Goal: Contribute content: Contribute content

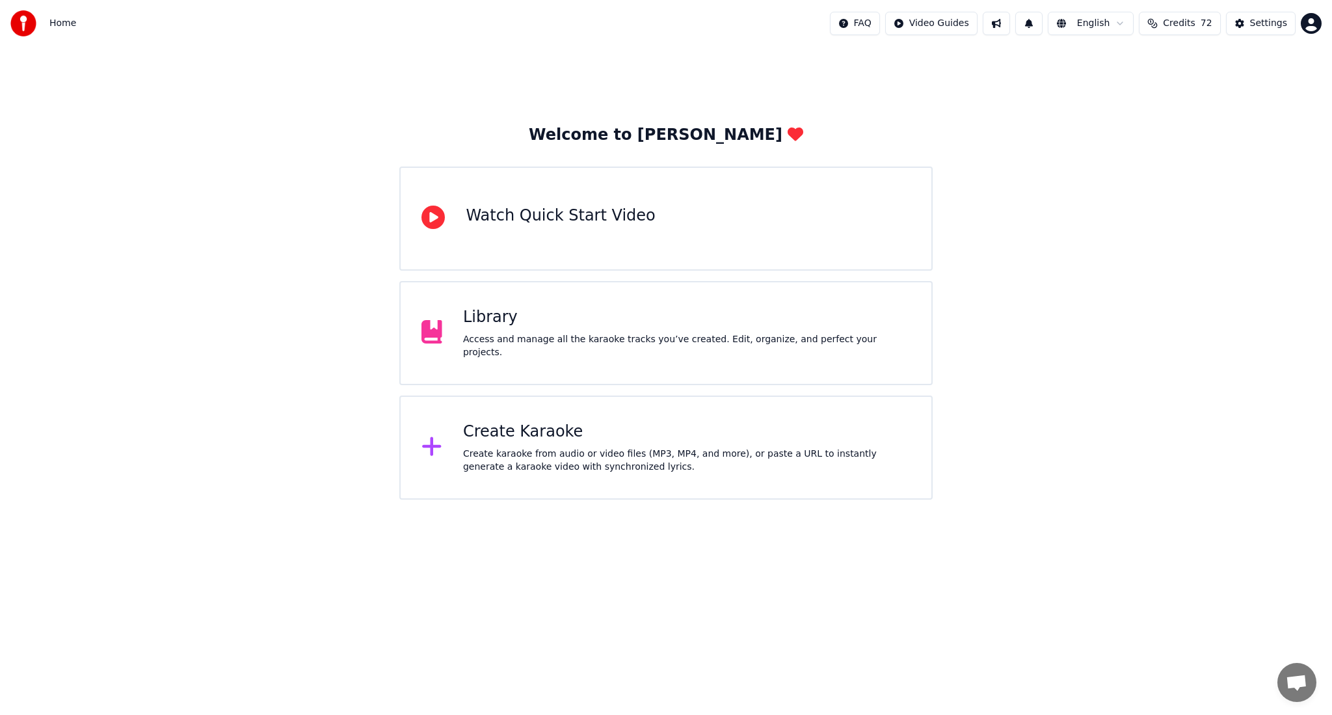
click at [573, 343] on div "Access and manage all the karaoke tracks you’ve created. Edit, organize, and pe…" at bounding box center [686, 346] width 447 height 26
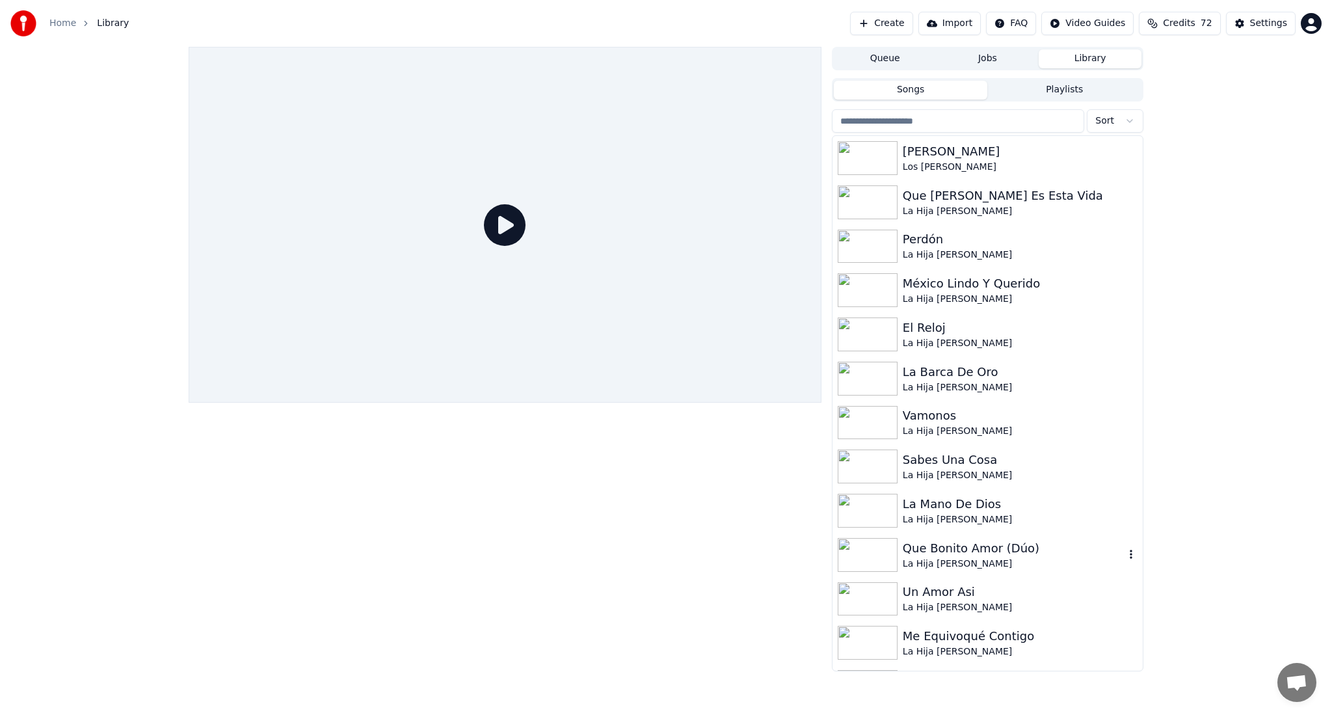
scroll to position [347, 0]
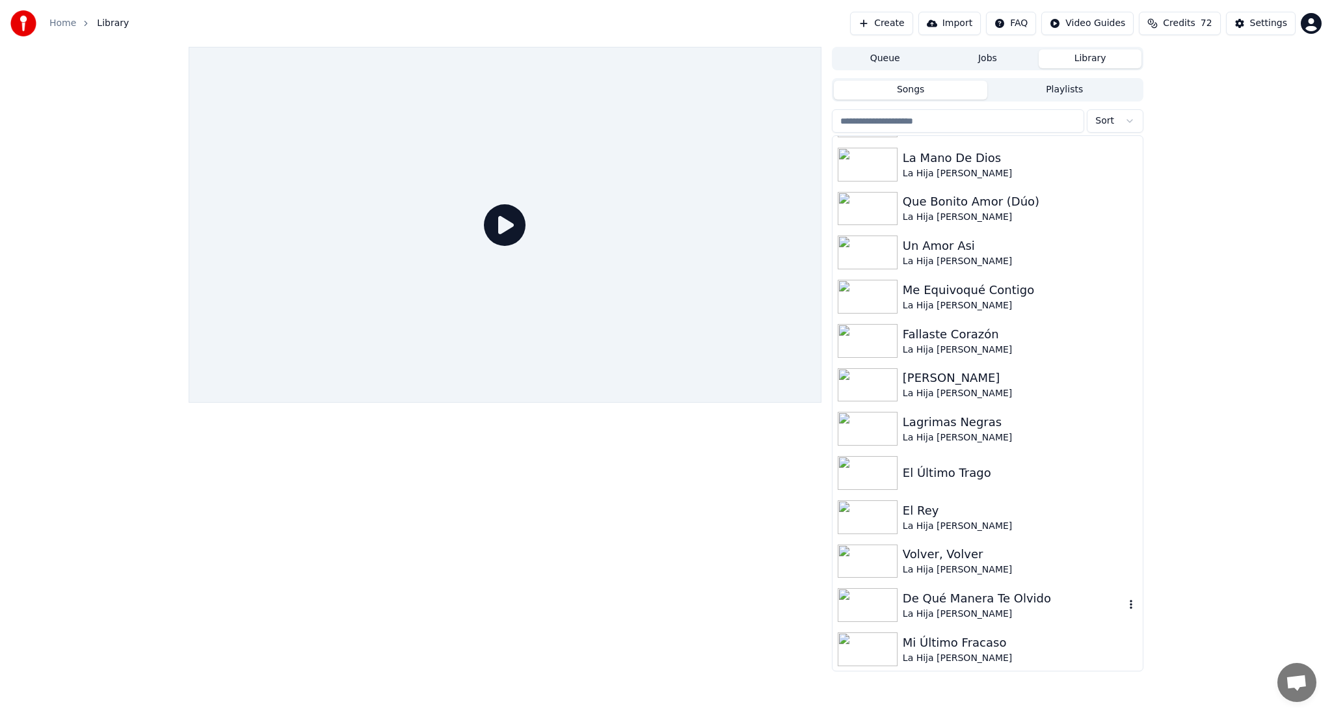
click at [1064, 598] on div "De Qué Manera Te Olvido" at bounding box center [1014, 598] width 222 height 18
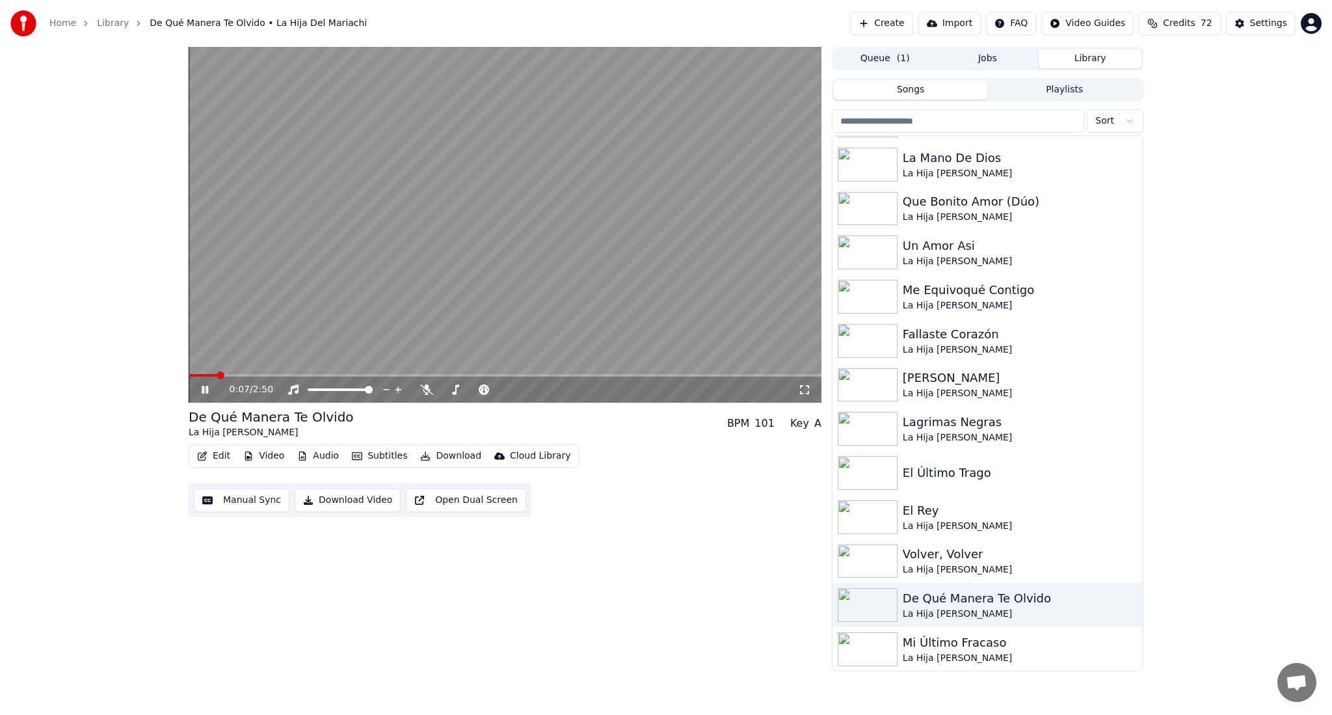
click at [611, 455] on div "Edit Video Audio Subtitles Download Cloud Library Manual Sync Download Video Op…" at bounding box center [505, 480] width 633 height 73
click at [430, 391] on icon at bounding box center [426, 389] width 13 height 10
click at [545, 388] on icon at bounding box center [548, 389] width 12 height 13
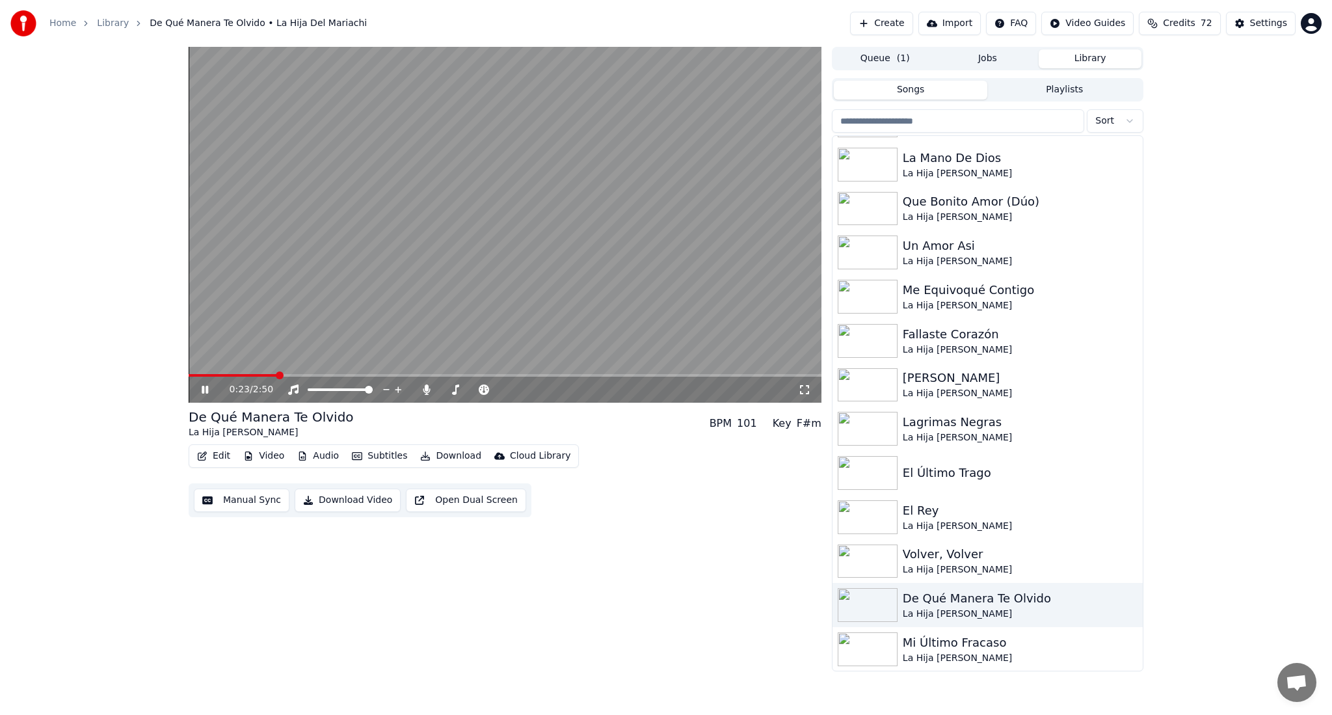
click at [324, 377] on div "0:23 / 2:50" at bounding box center [505, 390] width 633 height 26
click at [328, 375] on span at bounding box center [505, 375] width 633 height 3
click at [349, 375] on span at bounding box center [505, 375] width 633 height 3
click at [547, 390] on icon at bounding box center [548, 389] width 12 height 13
click at [427, 389] on icon at bounding box center [426, 389] width 7 height 10
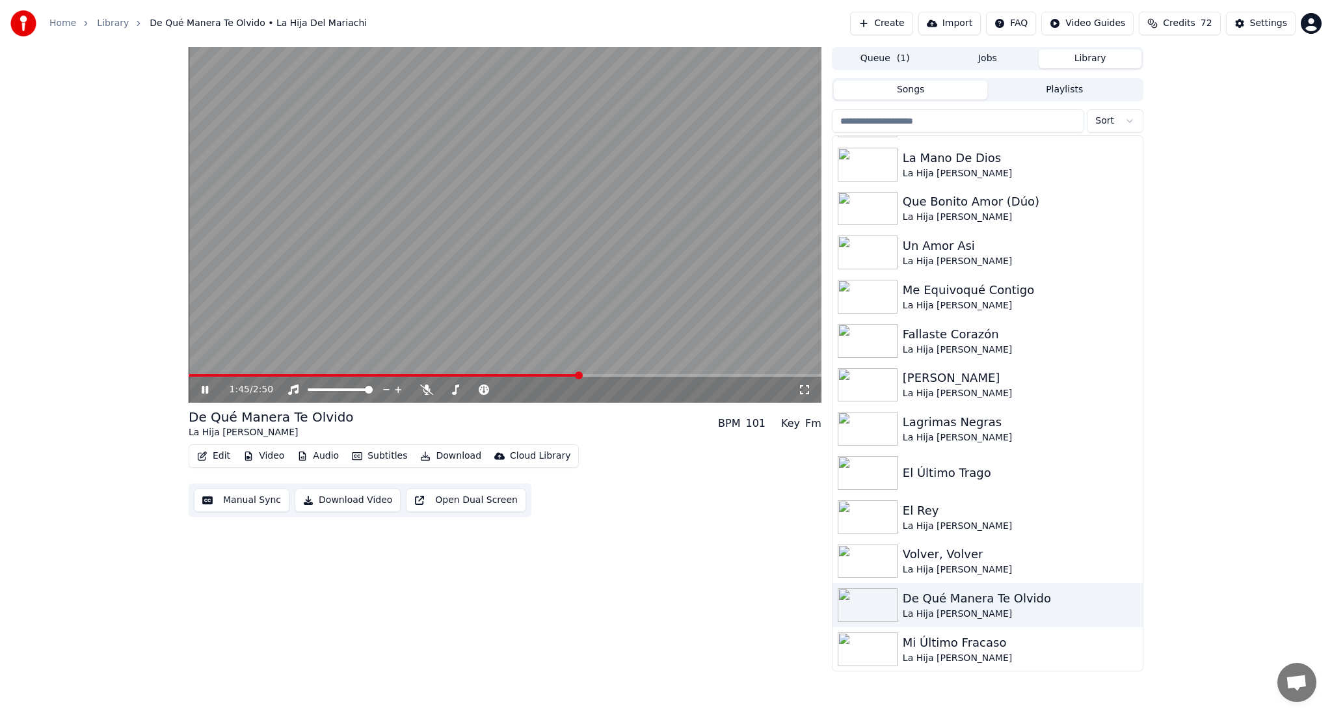
click at [440, 458] on button "Download" at bounding box center [451, 456] width 72 height 18
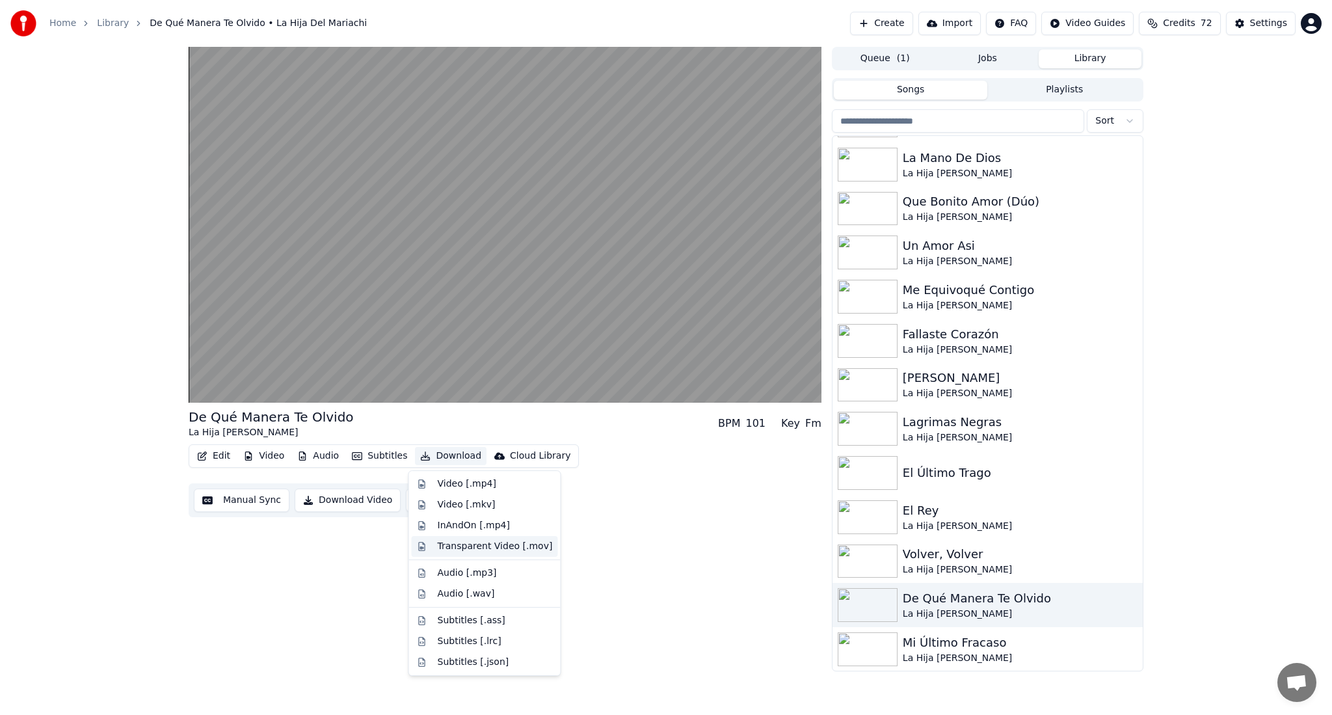
click at [488, 548] on div "Transparent Video [.mov]" at bounding box center [495, 546] width 115 height 13
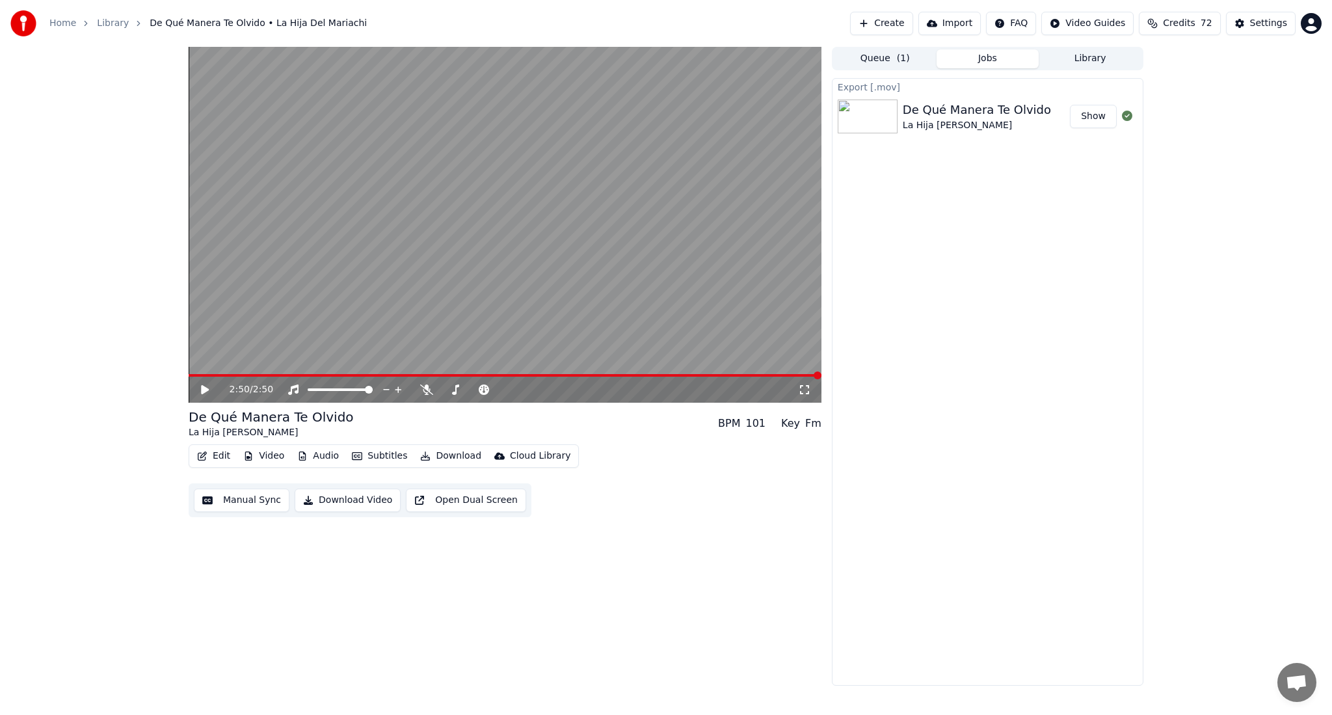
click at [1088, 123] on button "Show" at bounding box center [1093, 116] width 47 height 23
click at [1094, 66] on button "Library" at bounding box center [1089, 58] width 103 height 19
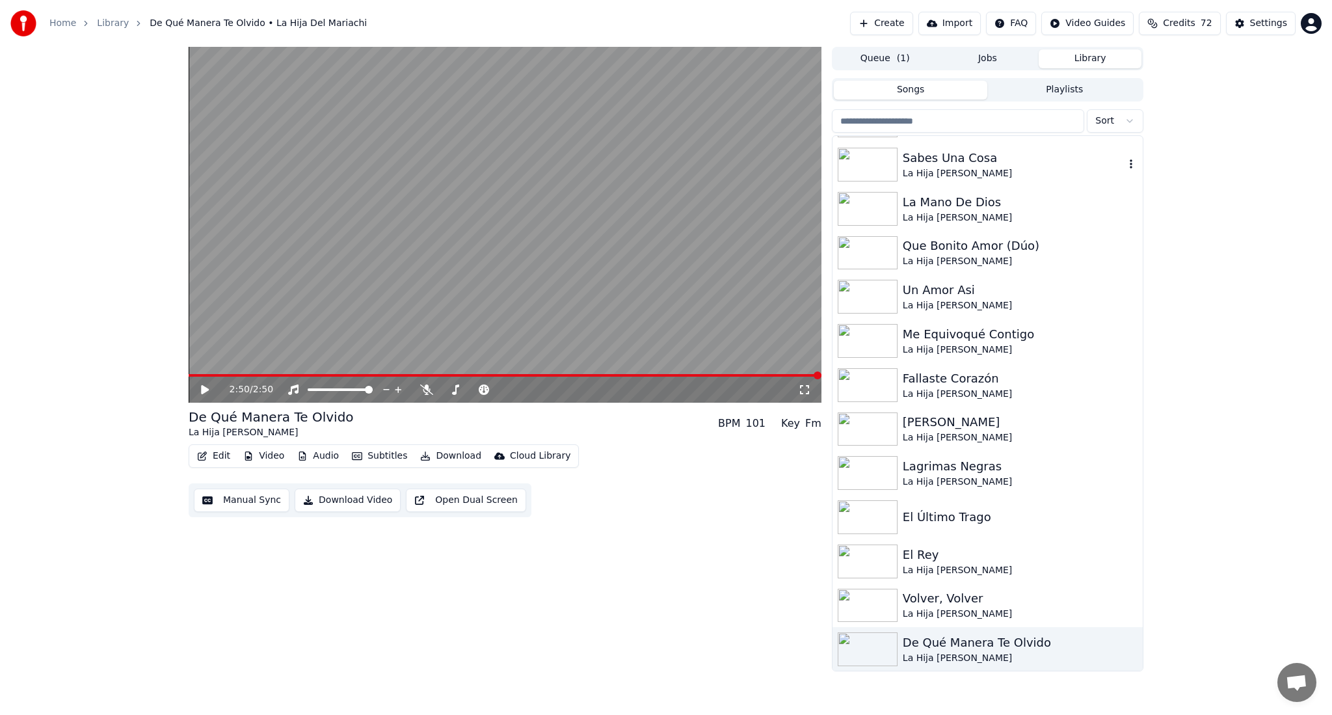
scroll to position [347, 0]
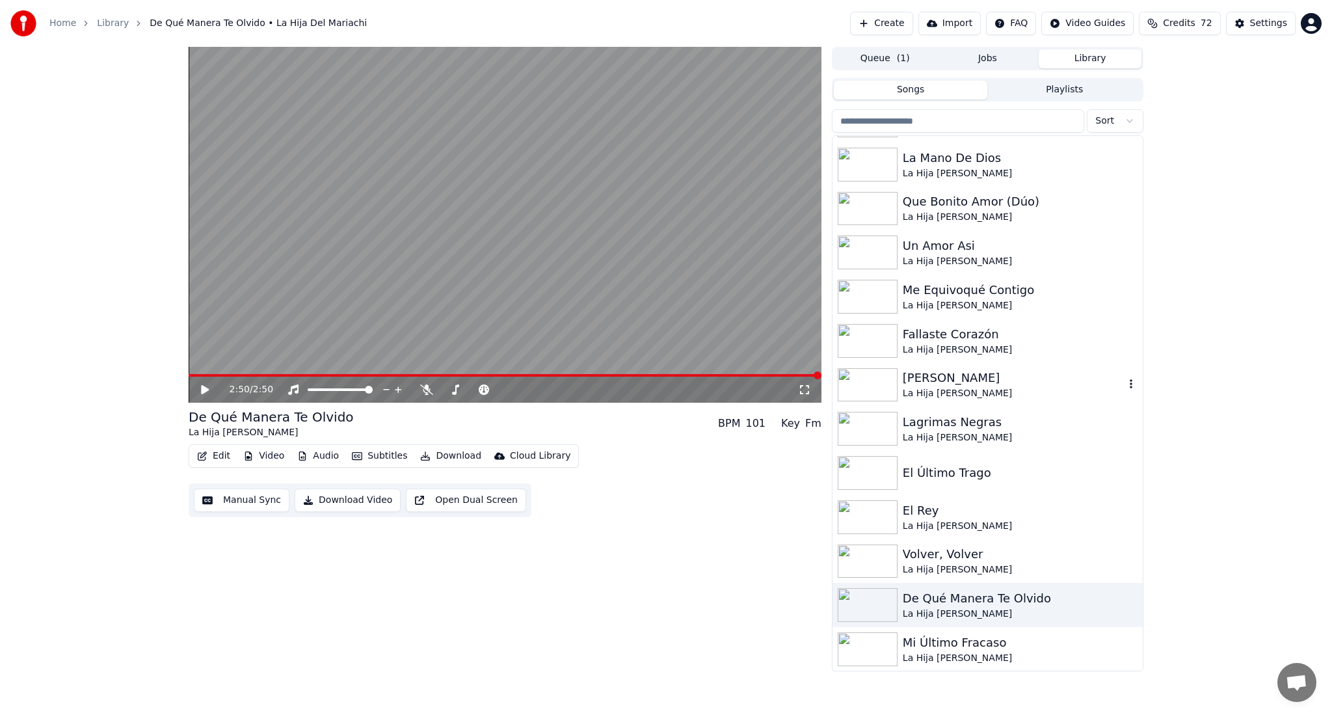
click at [1035, 385] on div "[PERSON_NAME]" at bounding box center [1014, 378] width 222 height 18
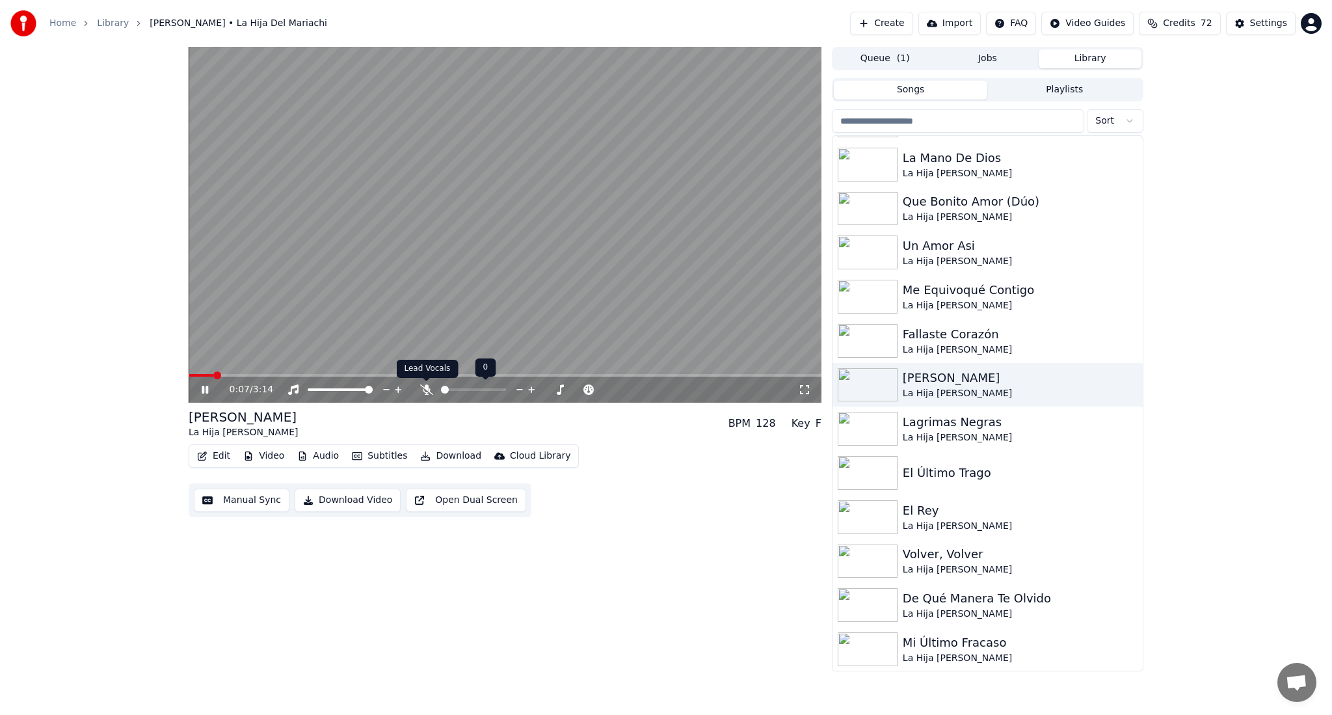
click at [430, 389] on icon at bounding box center [426, 389] width 13 height 10
click at [520, 389] on icon at bounding box center [520, 389] width 12 height 13
click at [506, 390] on span at bounding box center [502, 390] width 8 height 8
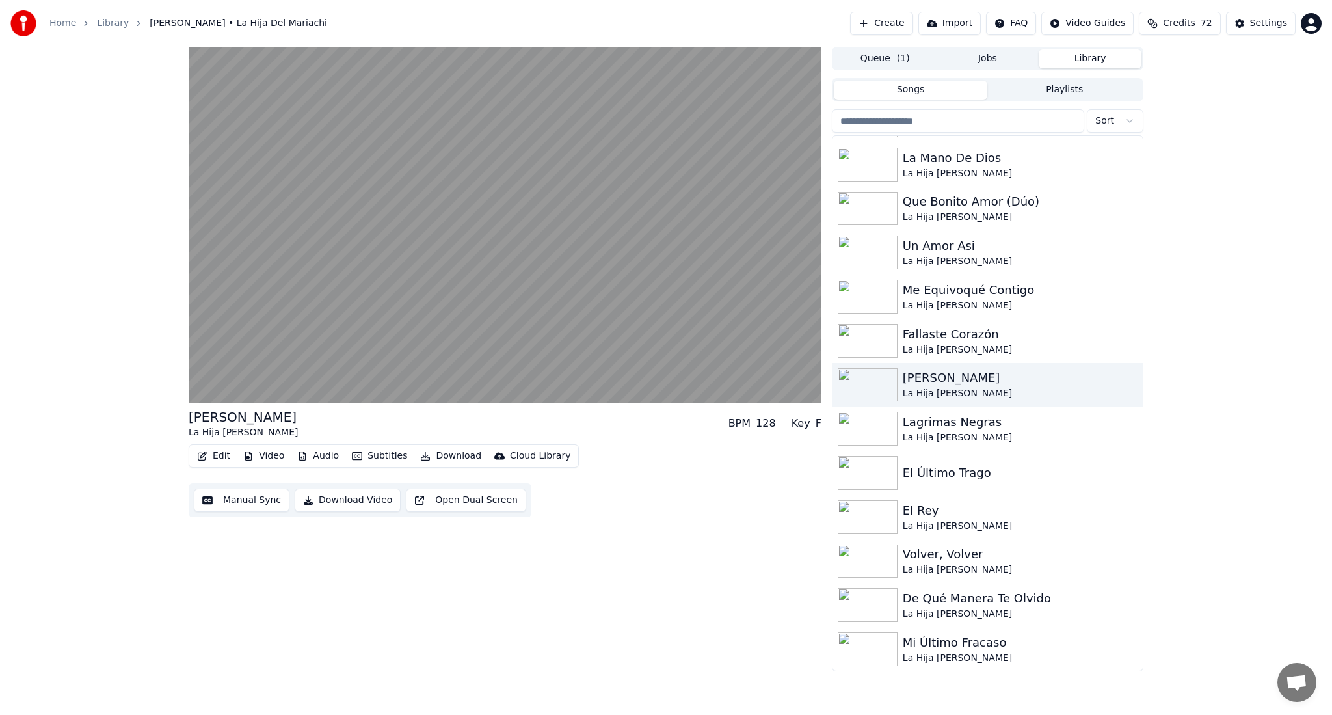
click at [217, 456] on button "Edit" at bounding box center [214, 456] width 44 height 18
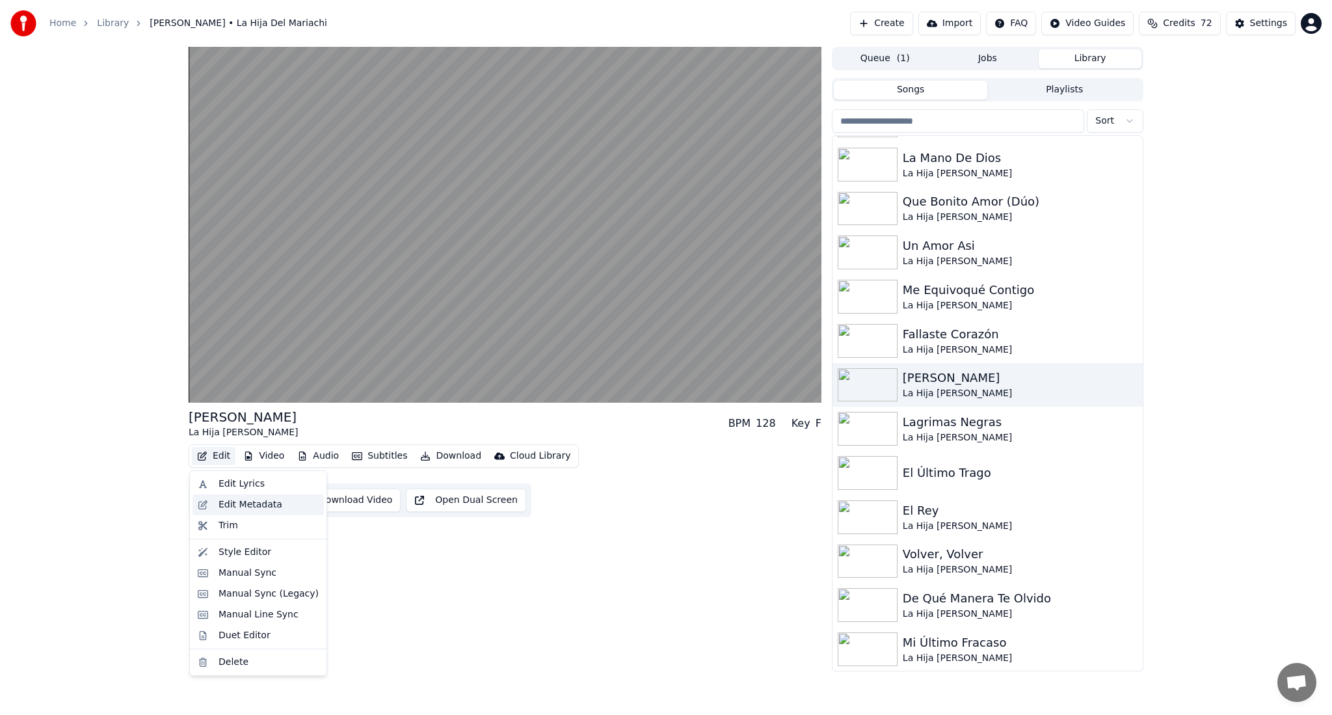
click at [252, 503] on div "Edit Metadata" at bounding box center [250, 504] width 64 height 13
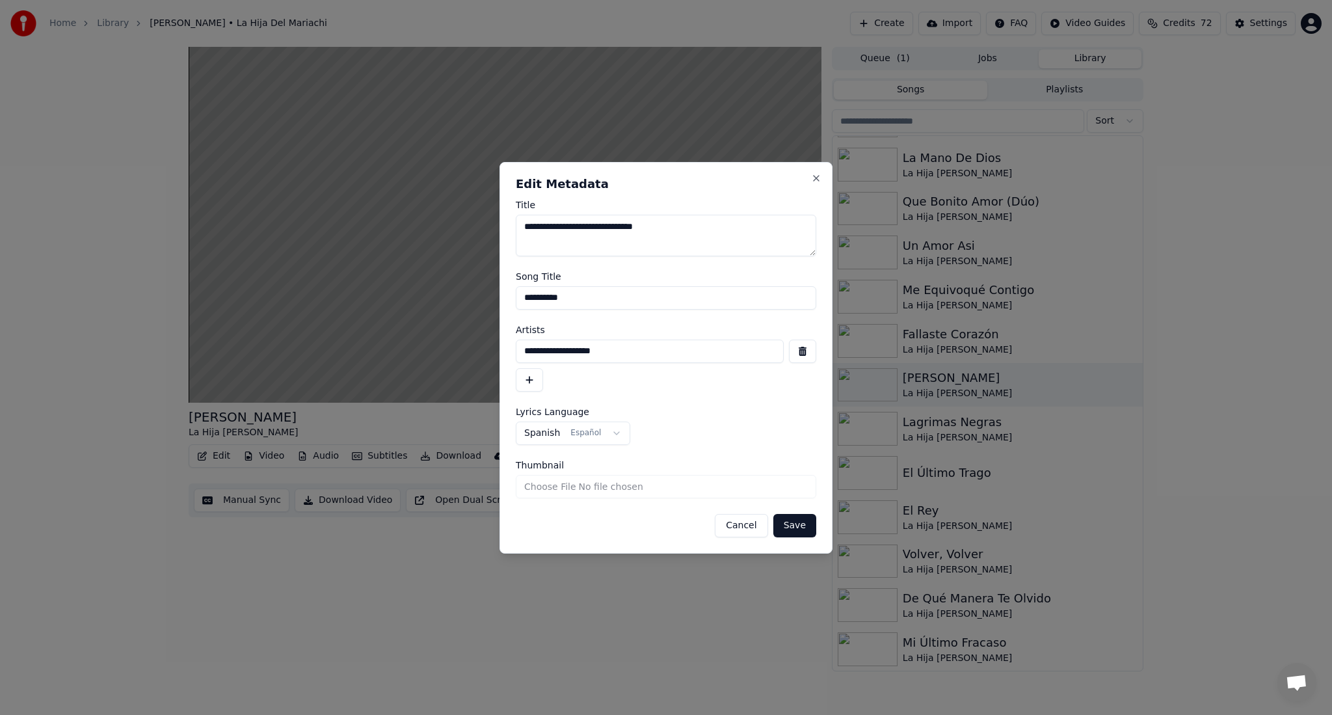
click at [795, 353] on button "button" at bounding box center [802, 350] width 27 height 23
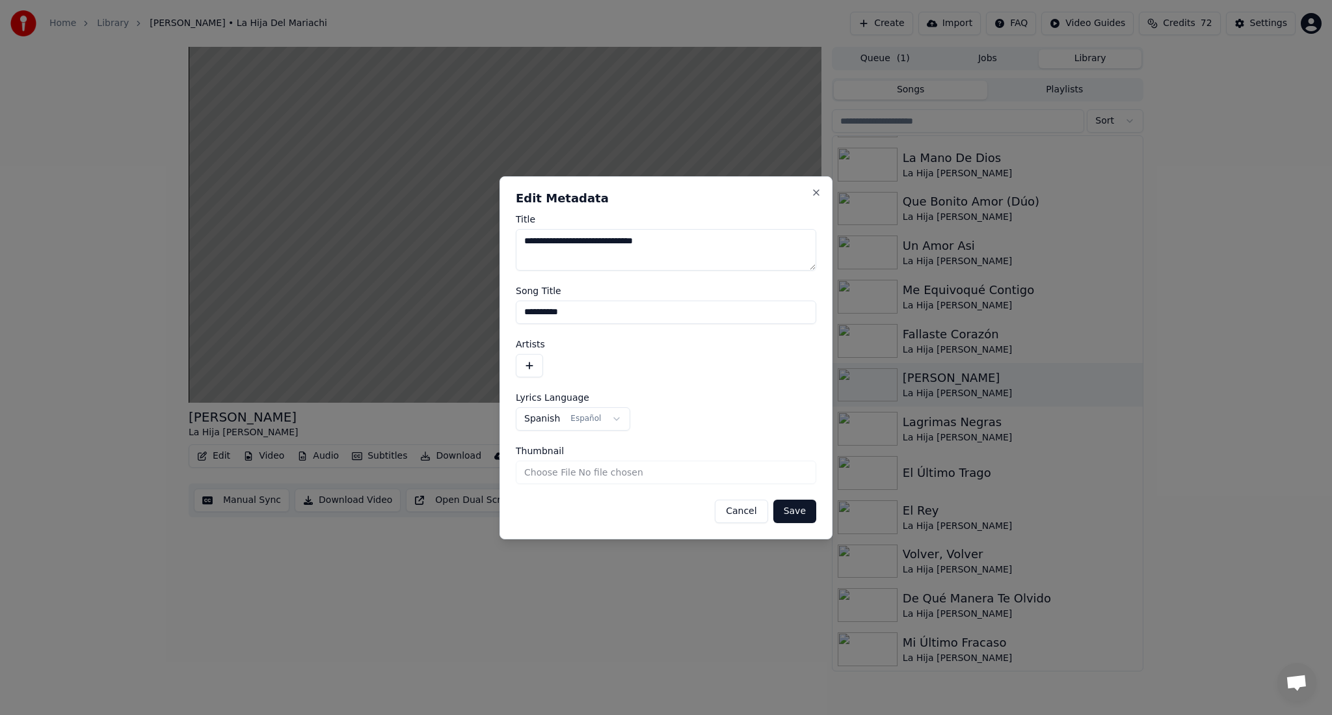
click at [809, 512] on button "Save" at bounding box center [794, 510] width 43 height 23
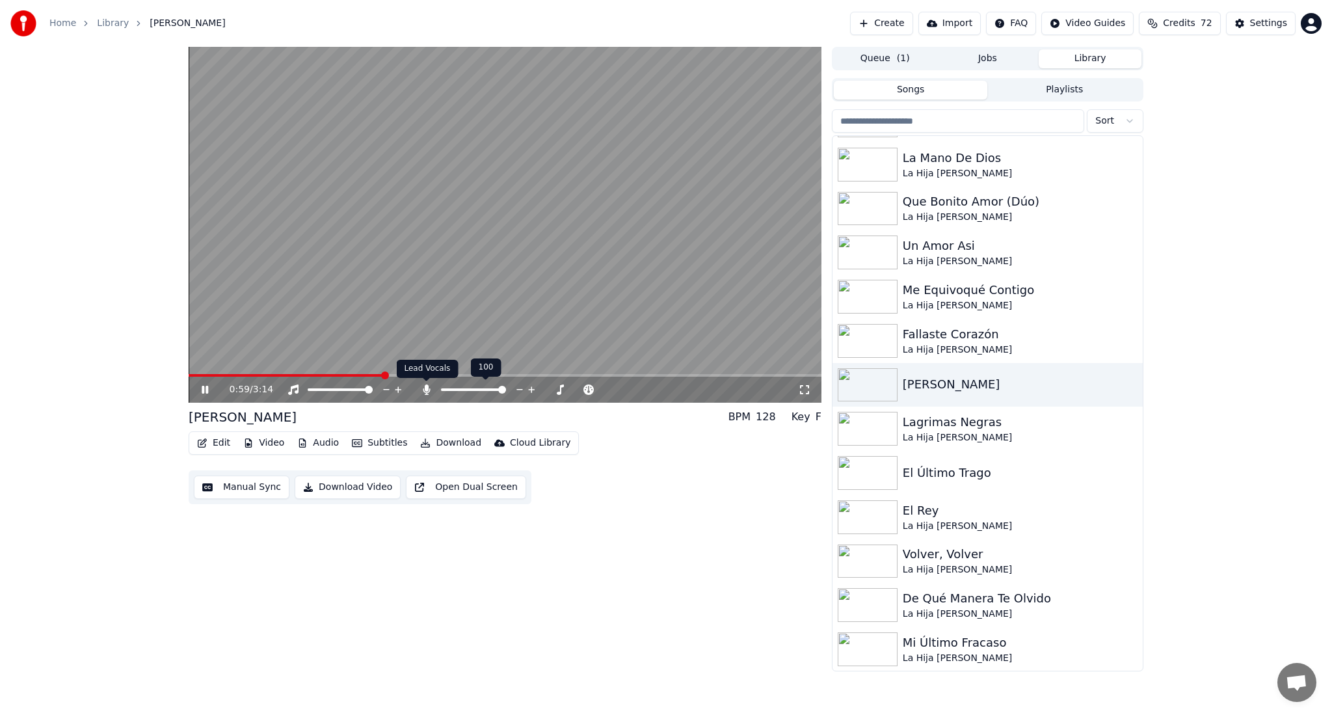
click at [424, 392] on icon at bounding box center [426, 389] width 7 height 10
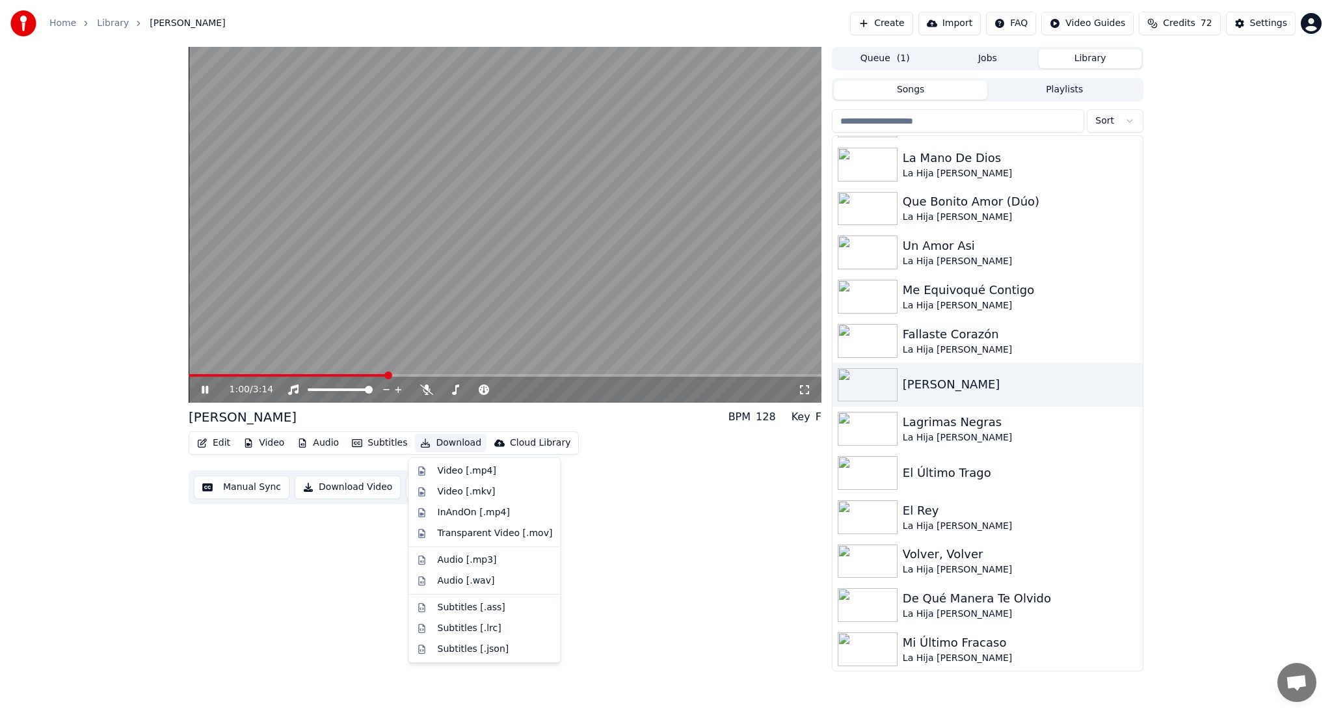
click at [451, 444] on button "Download" at bounding box center [451, 443] width 72 height 18
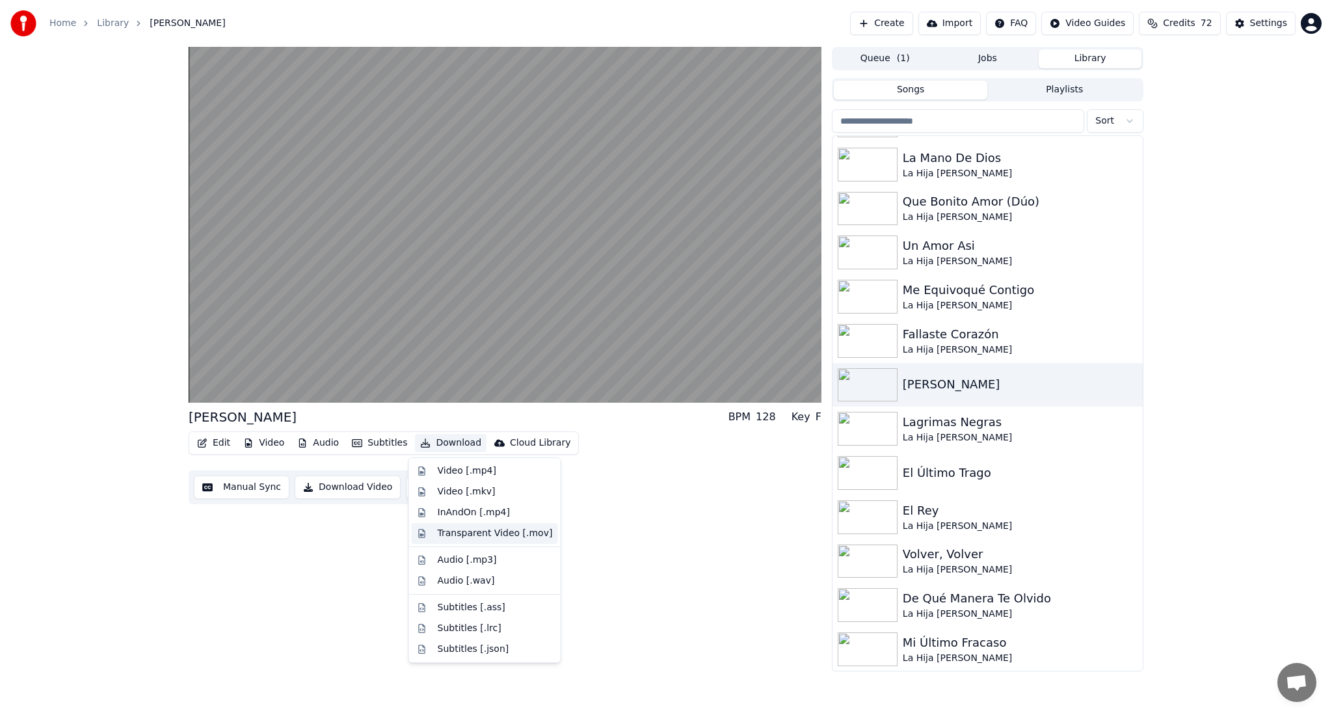
click at [474, 529] on div "Transparent Video [.mov]" at bounding box center [495, 533] width 115 height 13
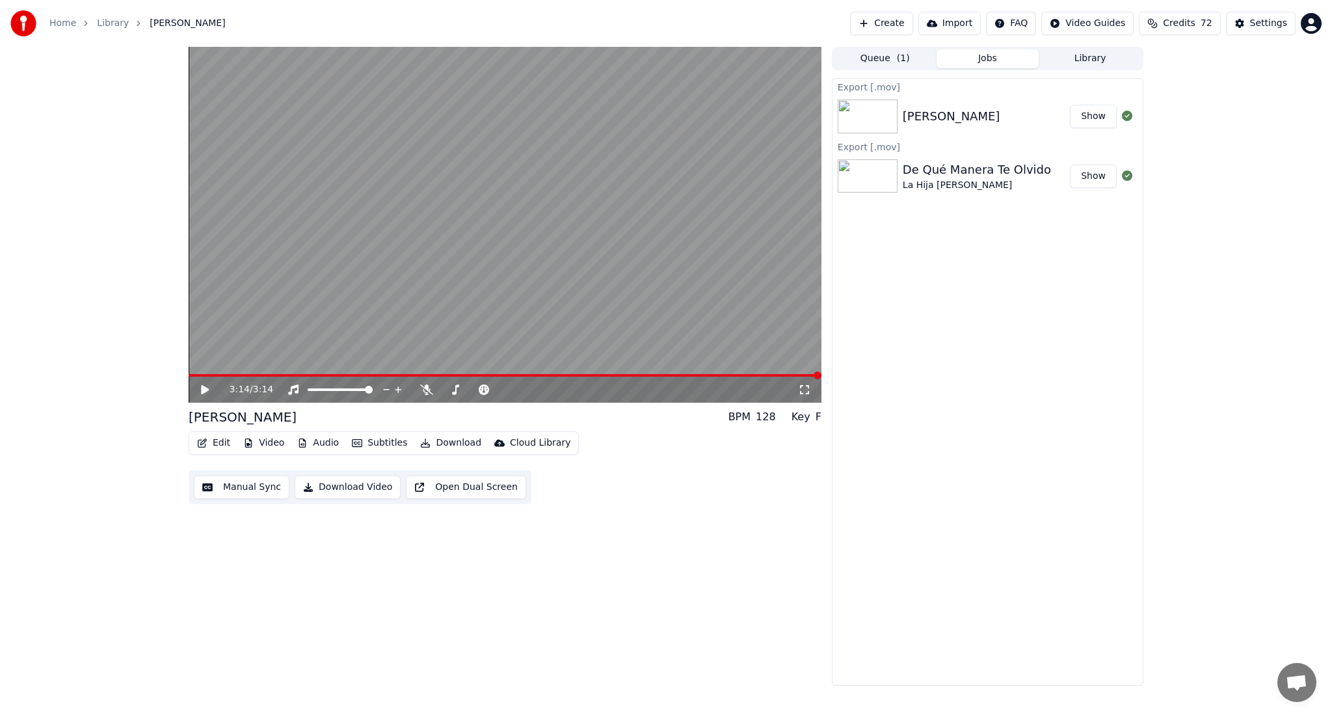
click at [1088, 114] on button "Show" at bounding box center [1093, 116] width 47 height 23
click at [1089, 60] on button "Library" at bounding box center [1089, 58] width 103 height 19
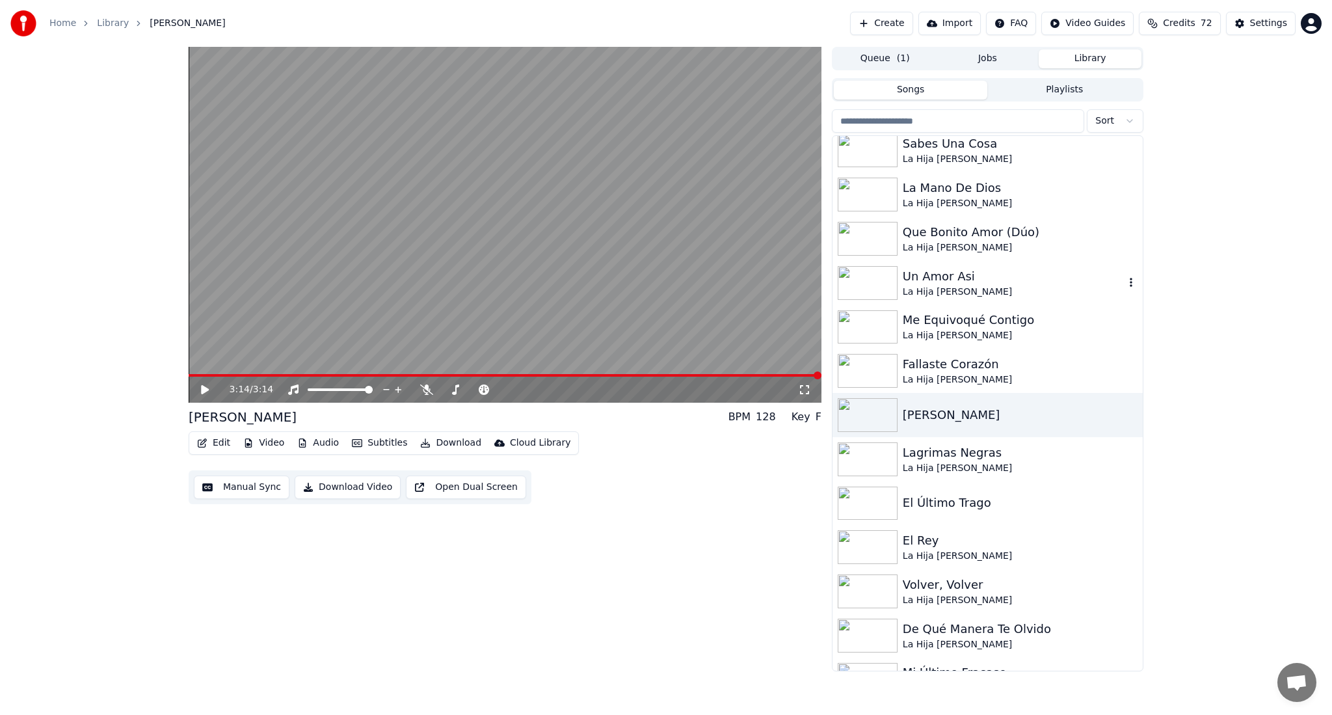
scroll to position [347, 0]
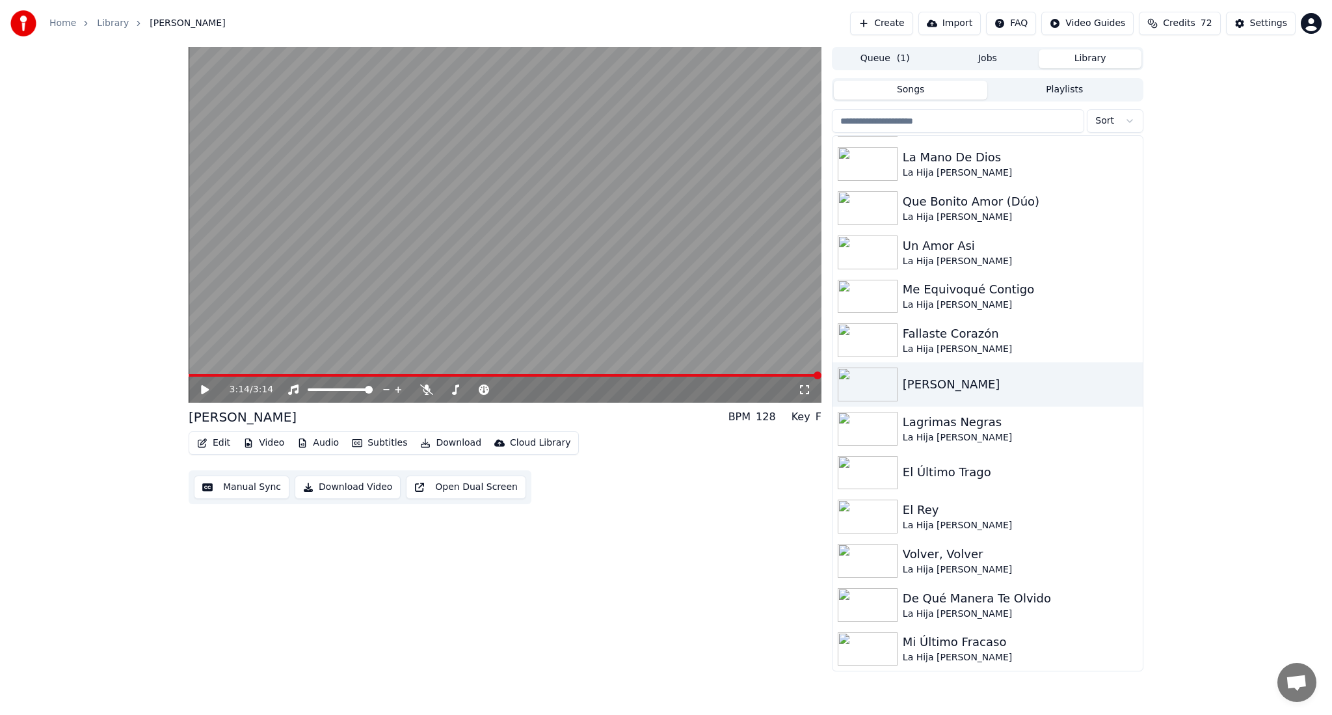
click at [898, 25] on button "Create" at bounding box center [881, 23] width 63 height 23
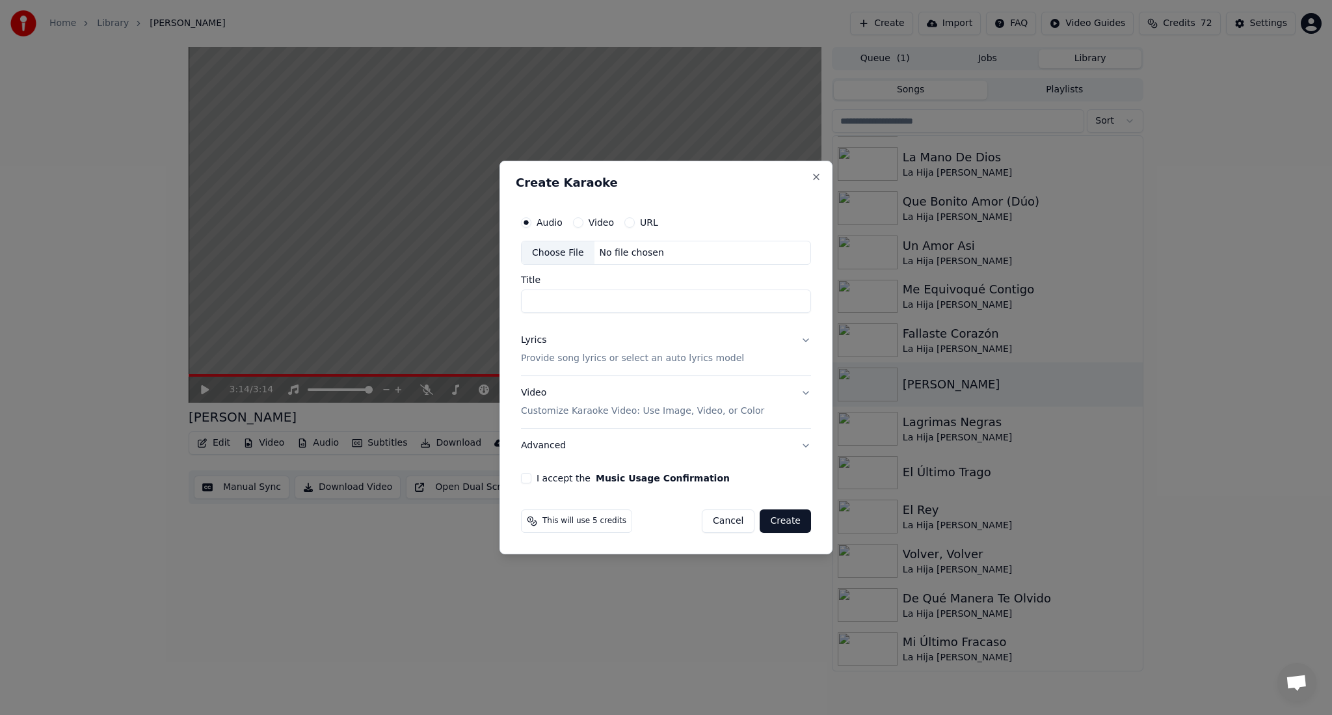
click at [553, 245] on div "Choose File" at bounding box center [558, 252] width 73 height 23
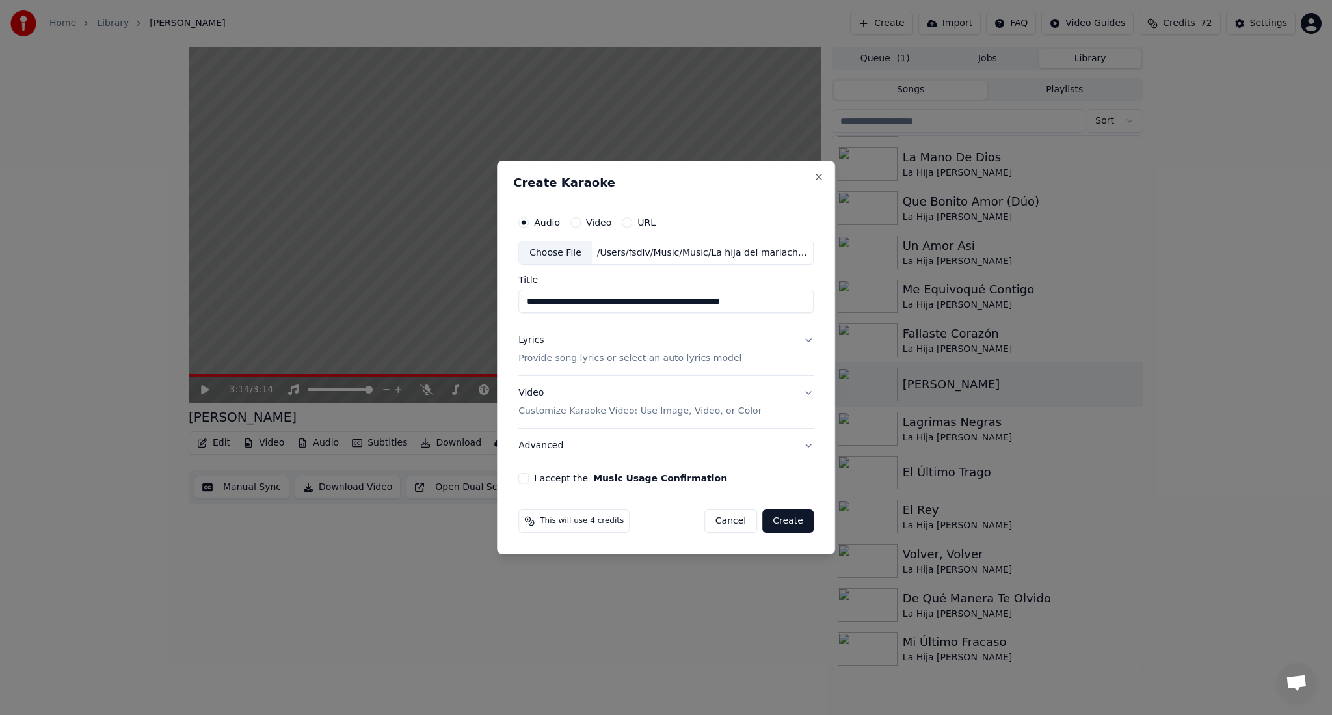
drag, startPoint x: 621, startPoint y: 300, endPoint x: 522, endPoint y: 301, distance: 99.5
click at [522, 301] on input "**********" at bounding box center [665, 301] width 295 height 23
drag, startPoint x: 683, startPoint y: 303, endPoint x: 605, endPoint y: 303, distance: 77.4
click at [605, 303] on input "**********" at bounding box center [665, 301] width 295 height 23
type input "**********"
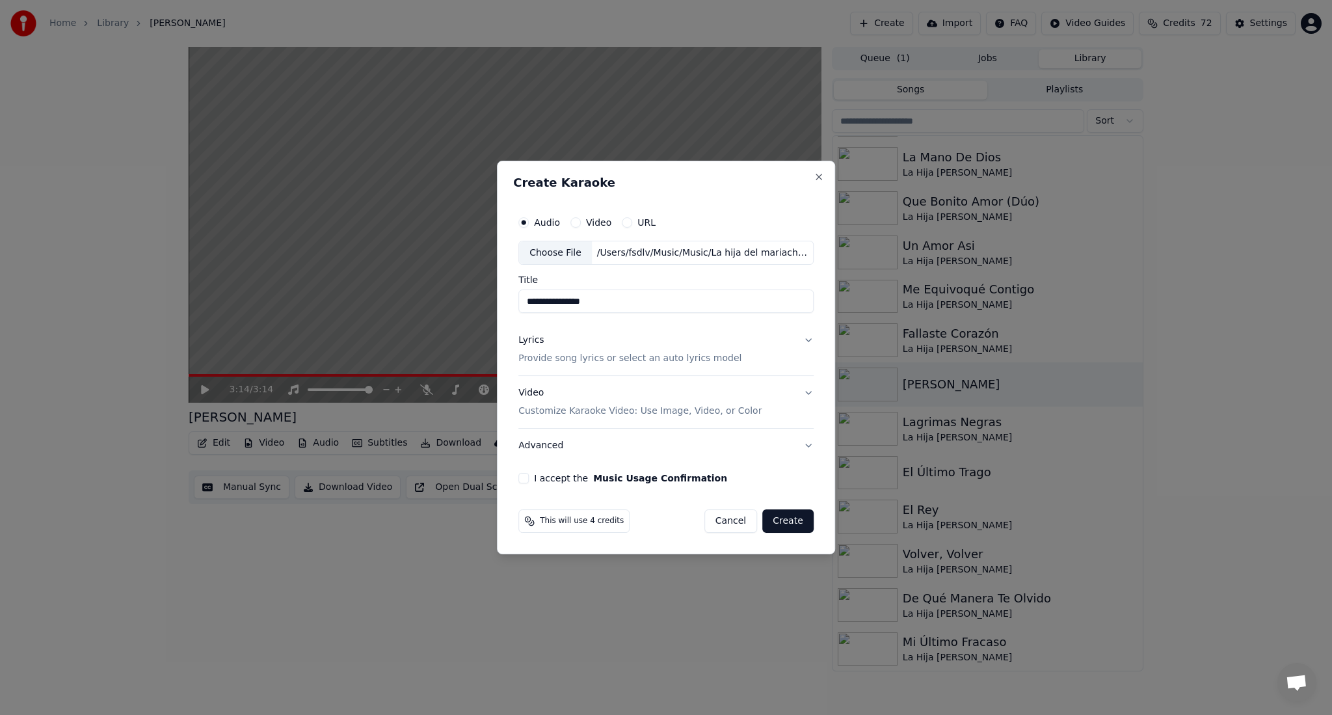
click at [603, 356] on p "Provide song lyrics or select an auto lyrics model" at bounding box center [629, 358] width 223 height 13
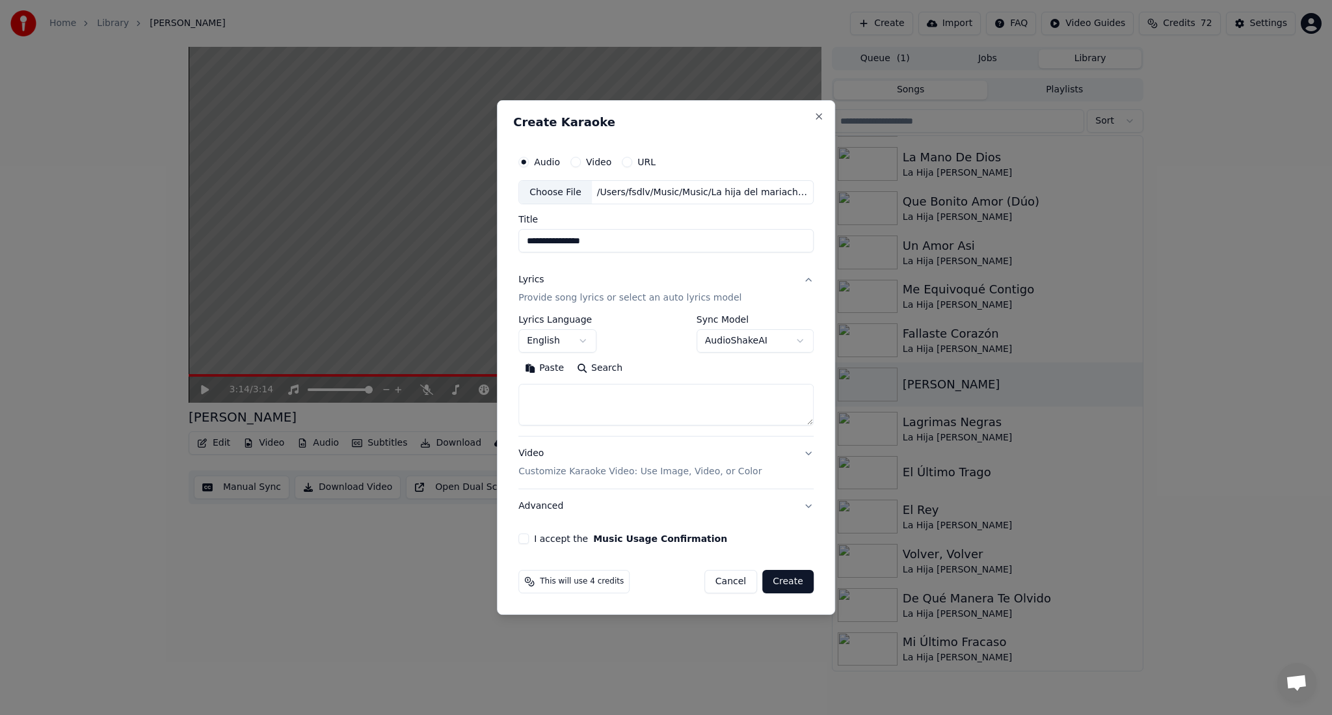
click at [608, 405] on textarea at bounding box center [665, 405] width 295 height 42
paste textarea "**********"
type textarea "**********"
click at [583, 339] on button "English" at bounding box center [557, 341] width 78 height 23
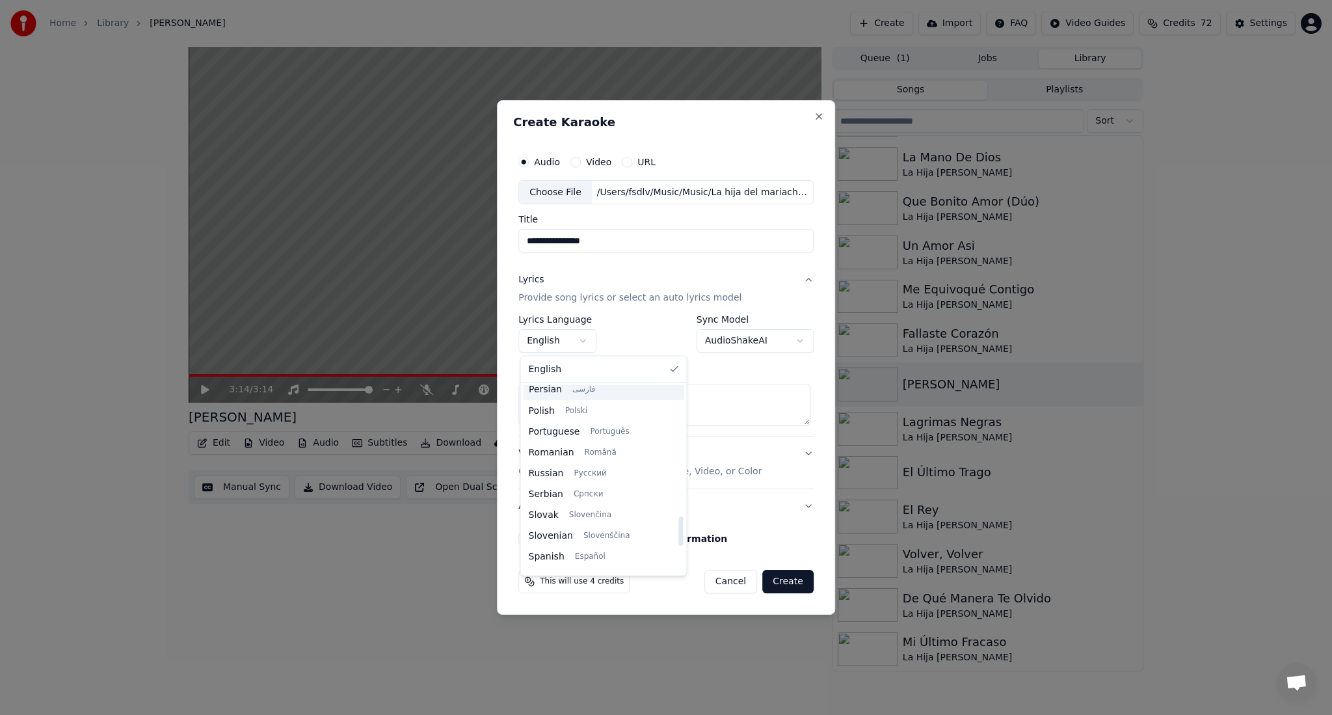
scroll to position [832, 0]
select select "**"
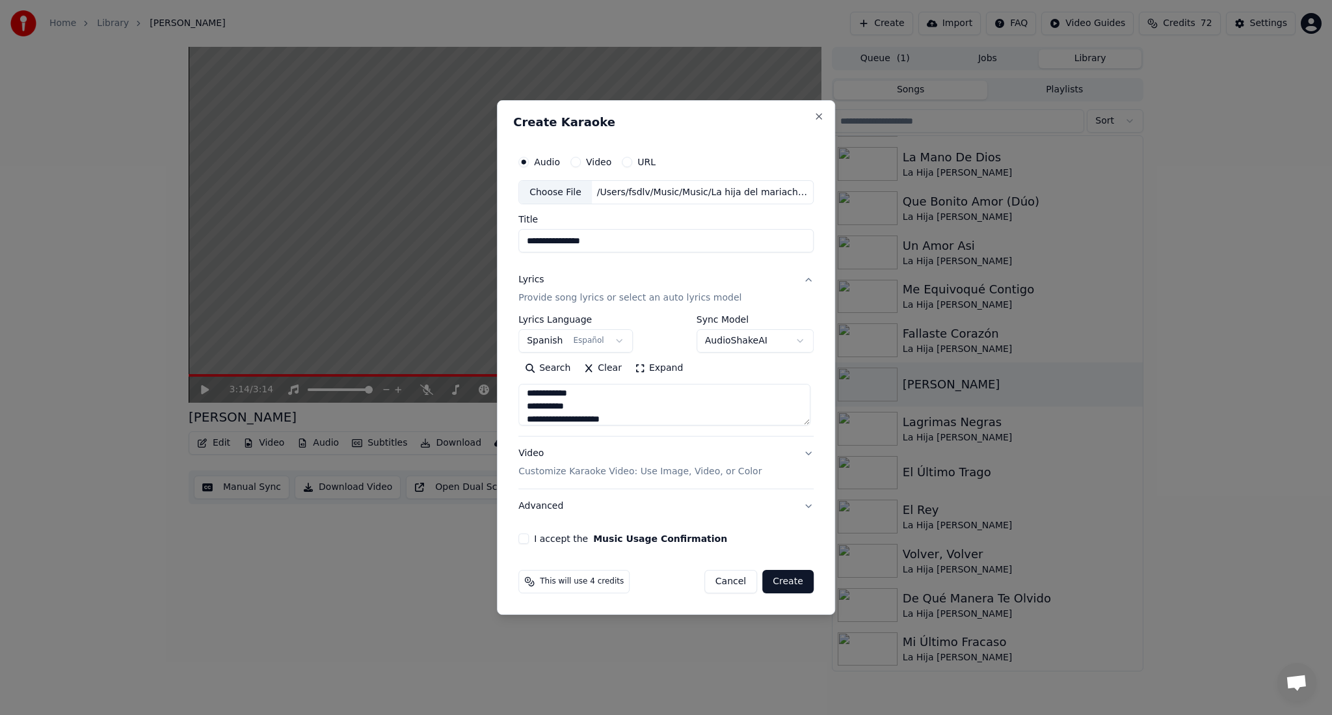
click at [713, 467] on p "Customize Karaoke Video: Use Image, Video, or Color" at bounding box center [639, 471] width 243 height 13
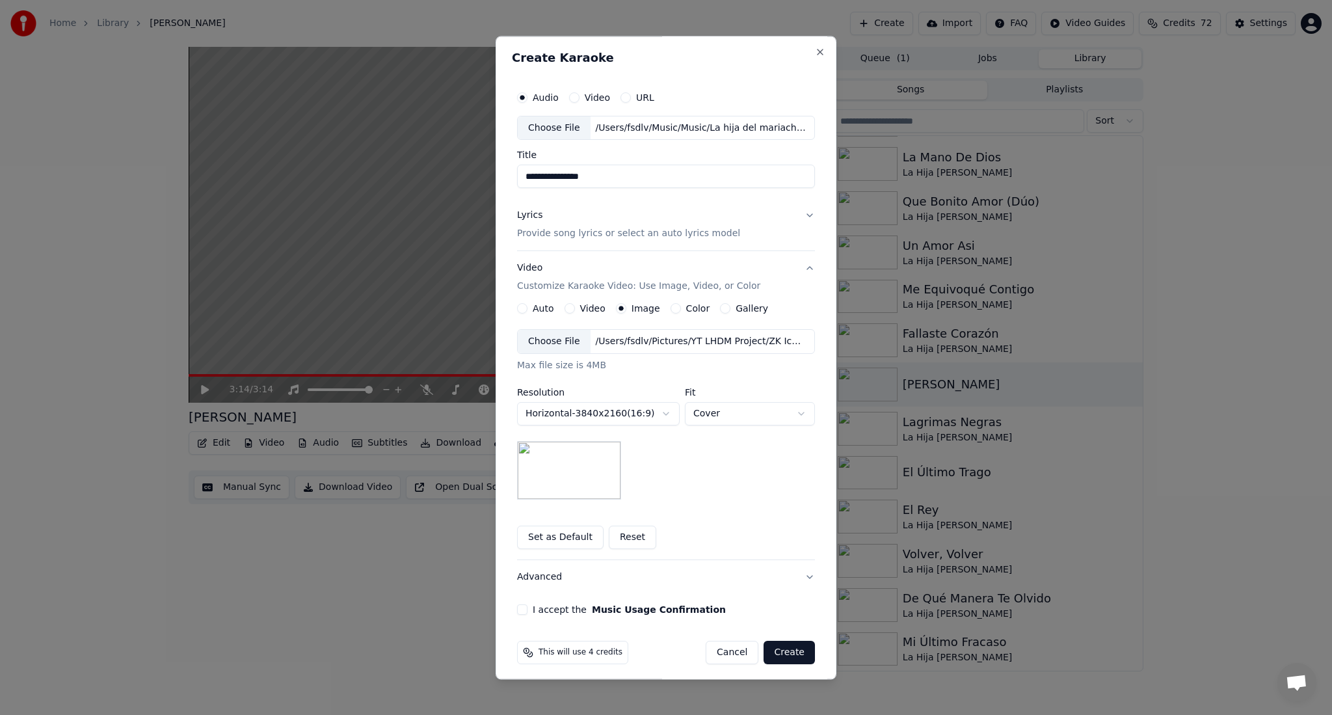
click at [564, 345] on div "Choose File" at bounding box center [554, 341] width 73 height 23
click at [635, 411] on body "**********" at bounding box center [666, 357] width 1332 height 715
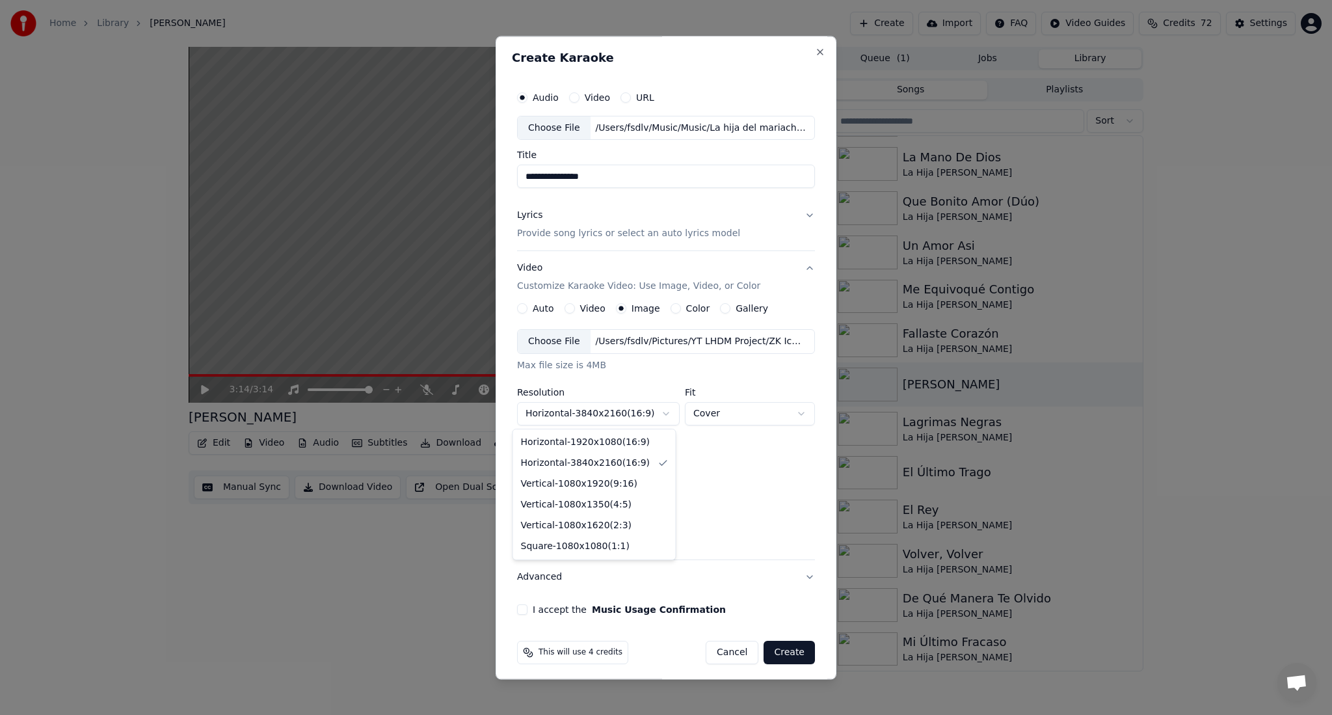
select select "*********"
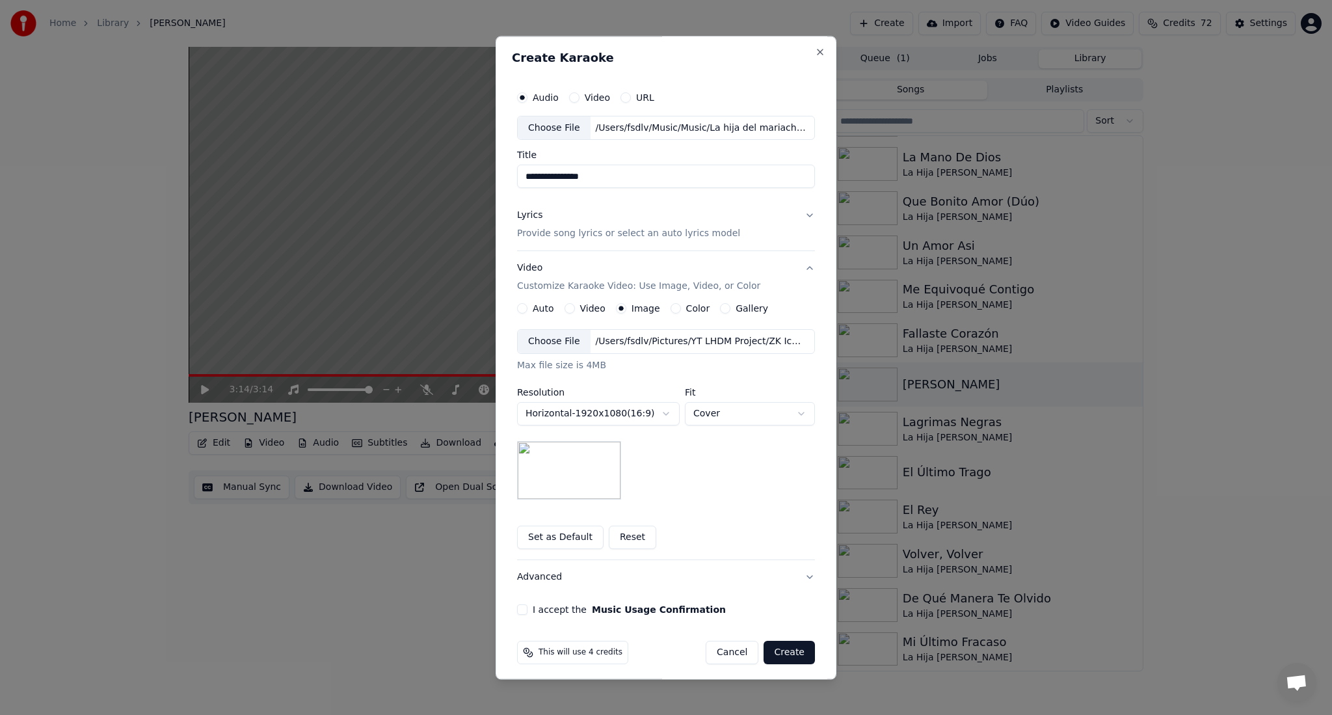
click at [547, 532] on button "Set as Default" at bounding box center [560, 537] width 86 height 23
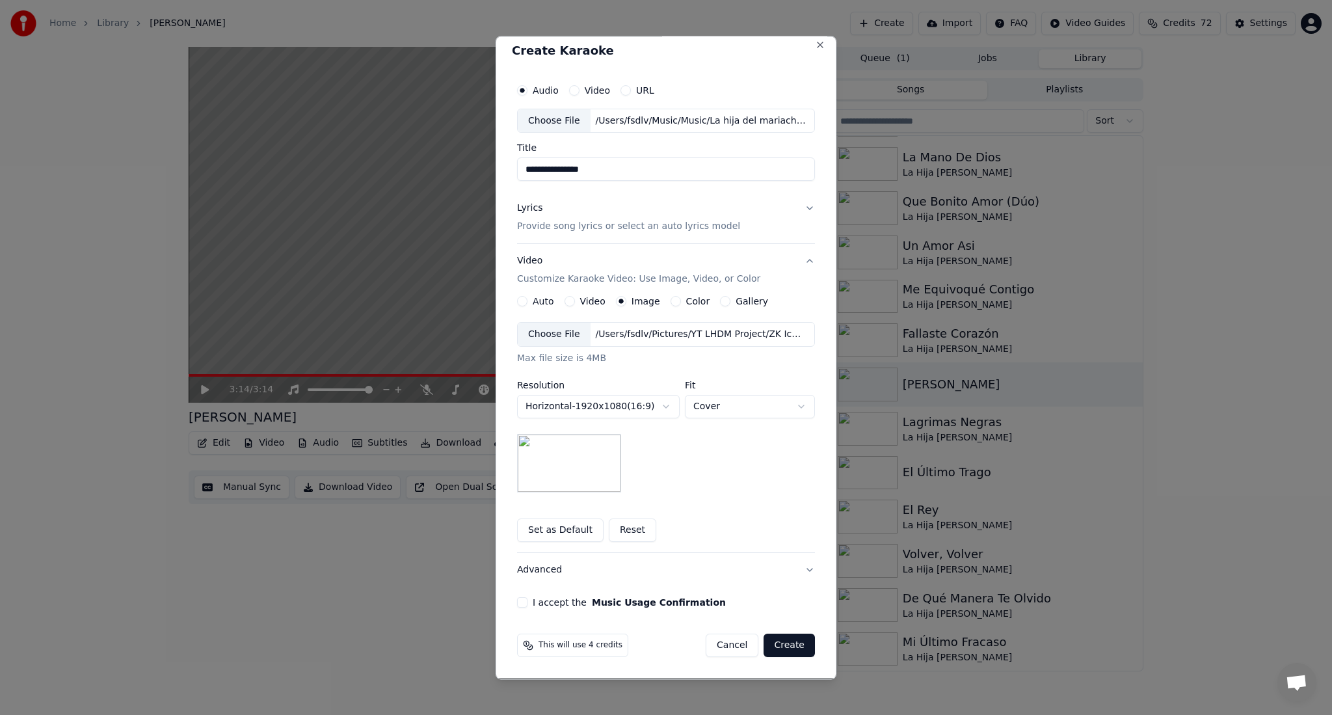
click at [517, 602] on button "I accept the Music Usage Confirmation" at bounding box center [522, 603] width 10 height 10
click at [574, 167] on input "**********" at bounding box center [666, 169] width 298 height 23
drag, startPoint x: 619, startPoint y: 167, endPoint x: 492, endPoint y: 167, distance: 126.8
click at [496, 167] on div "**********" at bounding box center [666, 357] width 341 height 643
paste input "**"
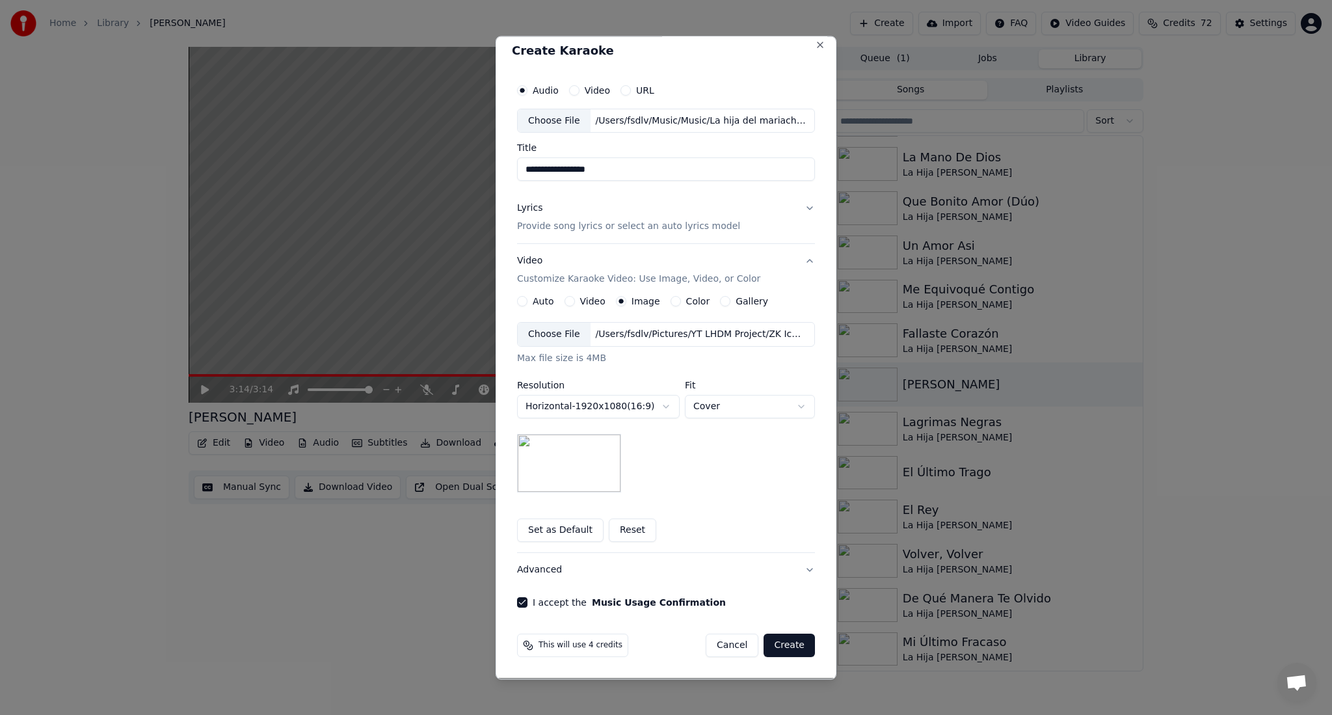
click at [585, 172] on input "**********" at bounding box center [666, 169] width 298 height 23
type input "**********"
click at [649, 220] on div "Lyrics Provide song lyrics or select an auto lyrics model" at bounding box center [628, 217] width 223 height 31
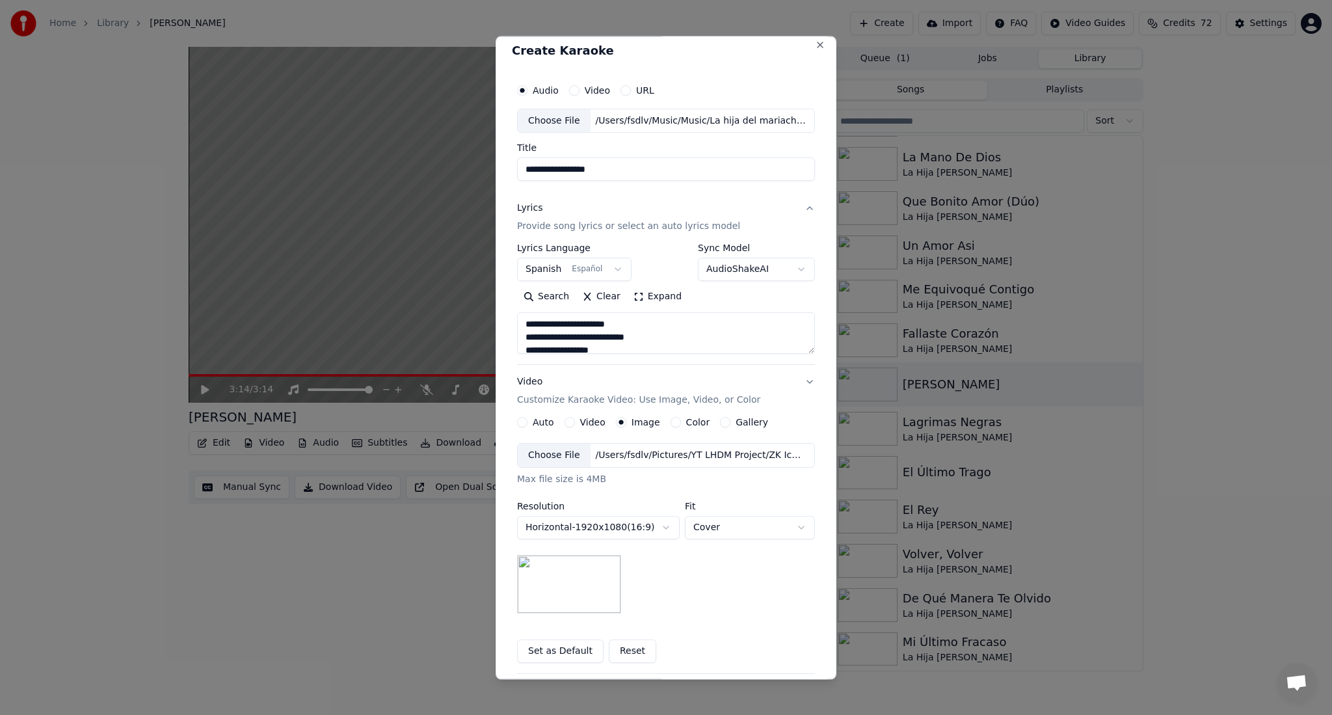
scroll to position [0, 0]
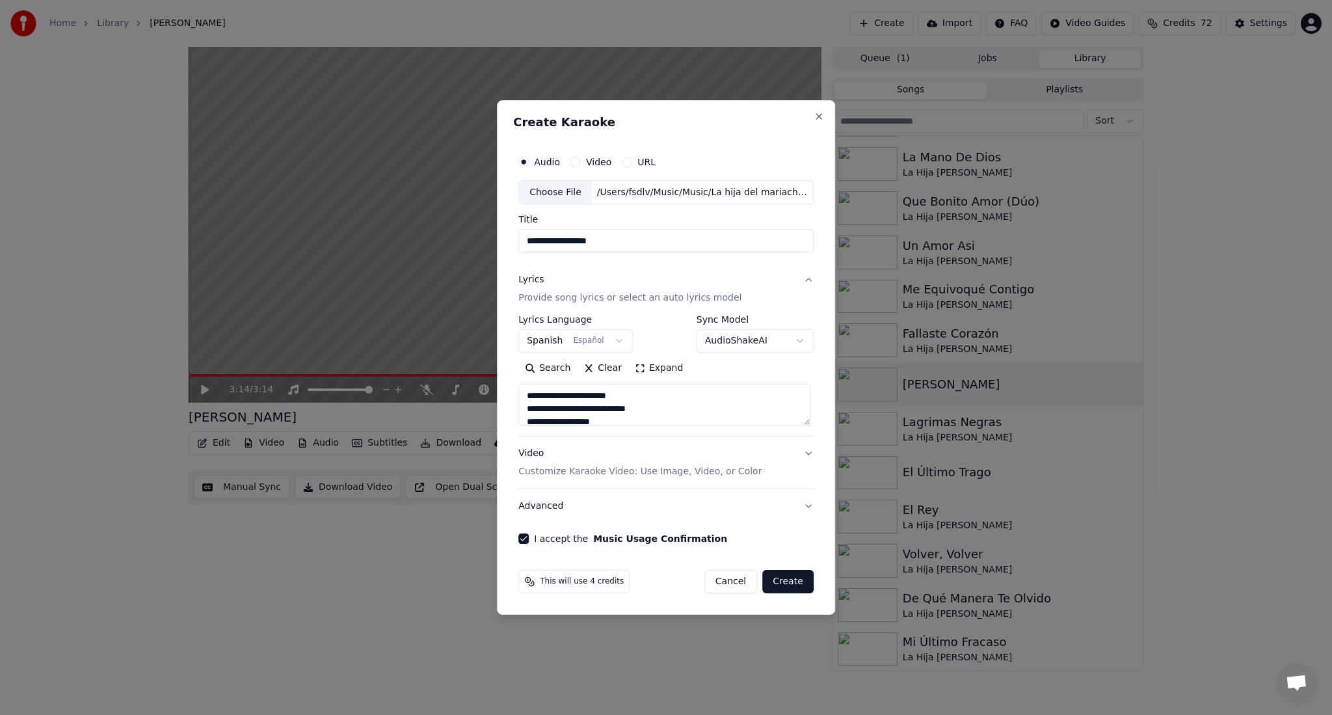
click at [799, 581] on button "Create" at bounding box center [787, 581] width 51 height 23
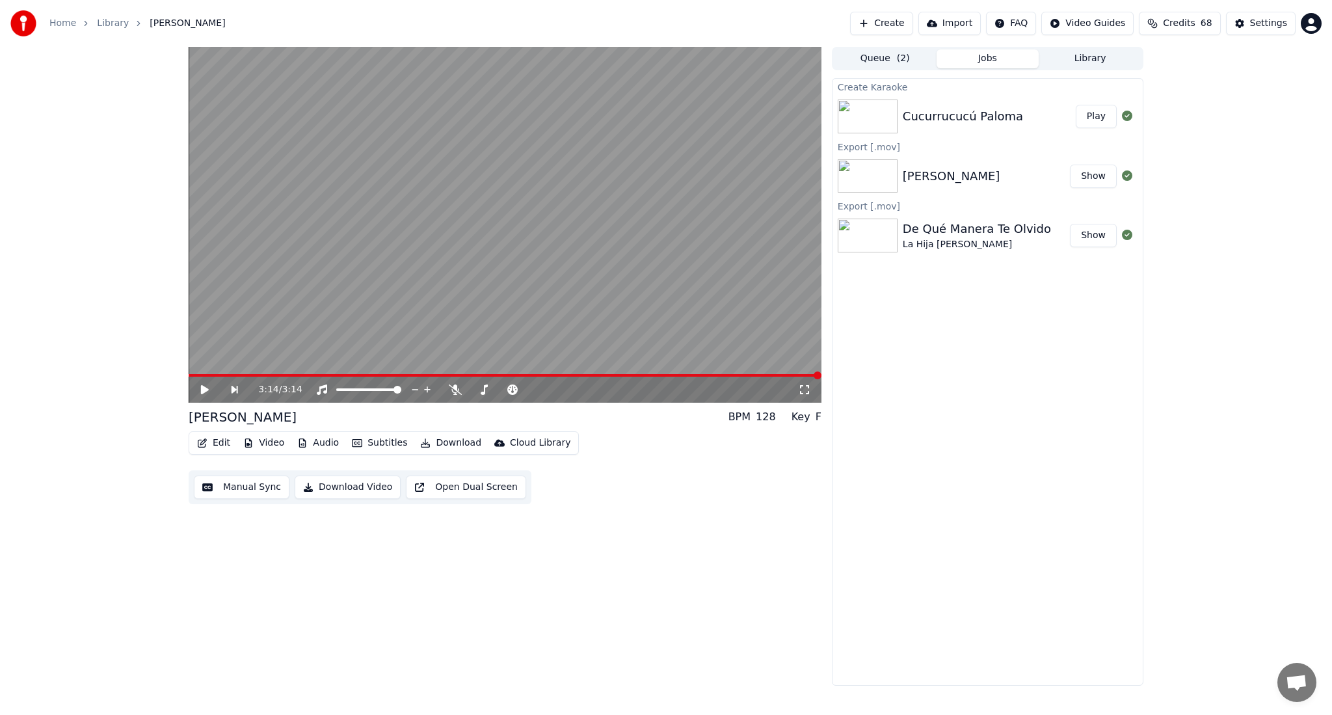
click at [1099, 118] on button "Play" at bounding box center [1096, 116] width 41 height 23
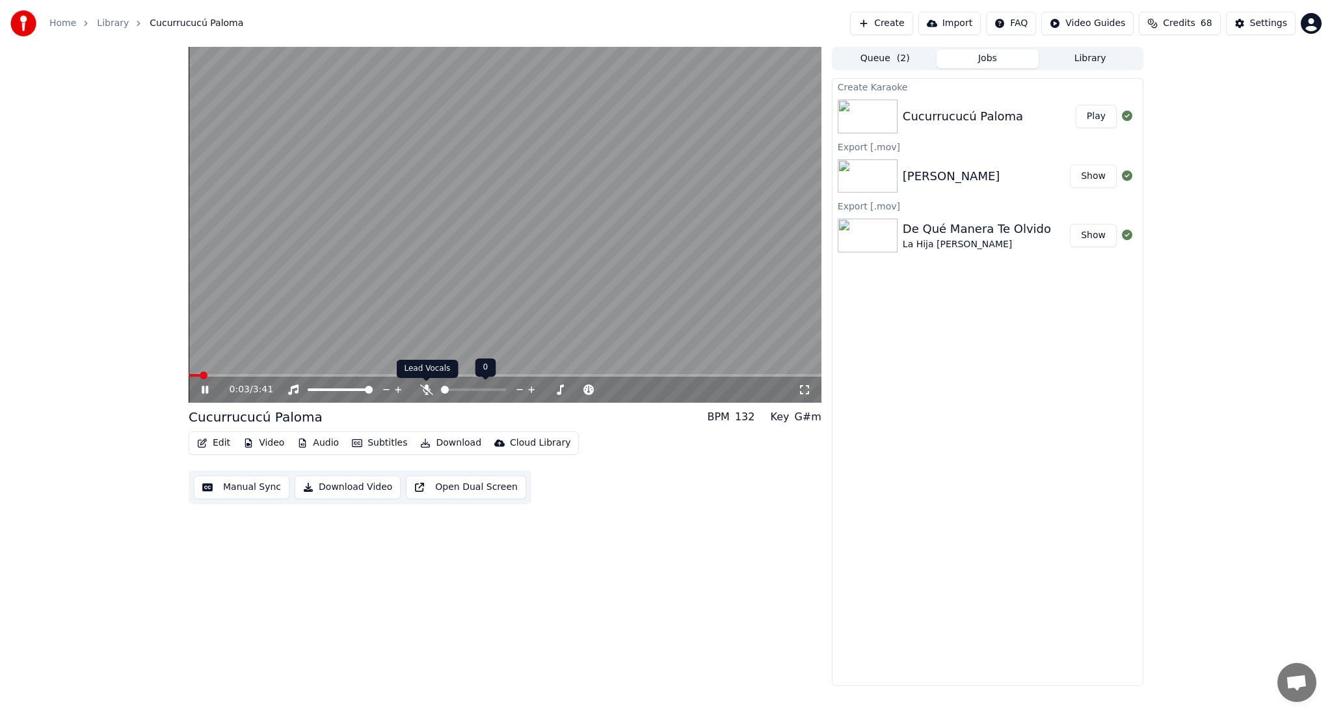
click at [429, 391] on icon at bounding box center [426, 389] width 13 height 10
click at [401, 261] on video at bounding box center [505, 225] width 633 height 356
click at [404, 280] on video at bounding box center [505, 225] width 633 height 356
click at [254, 375] on span at bounding box center [505, 375] width 633 height 3
click at [429, 391] on icon at bounding box center [426, 389] width 7 height 10
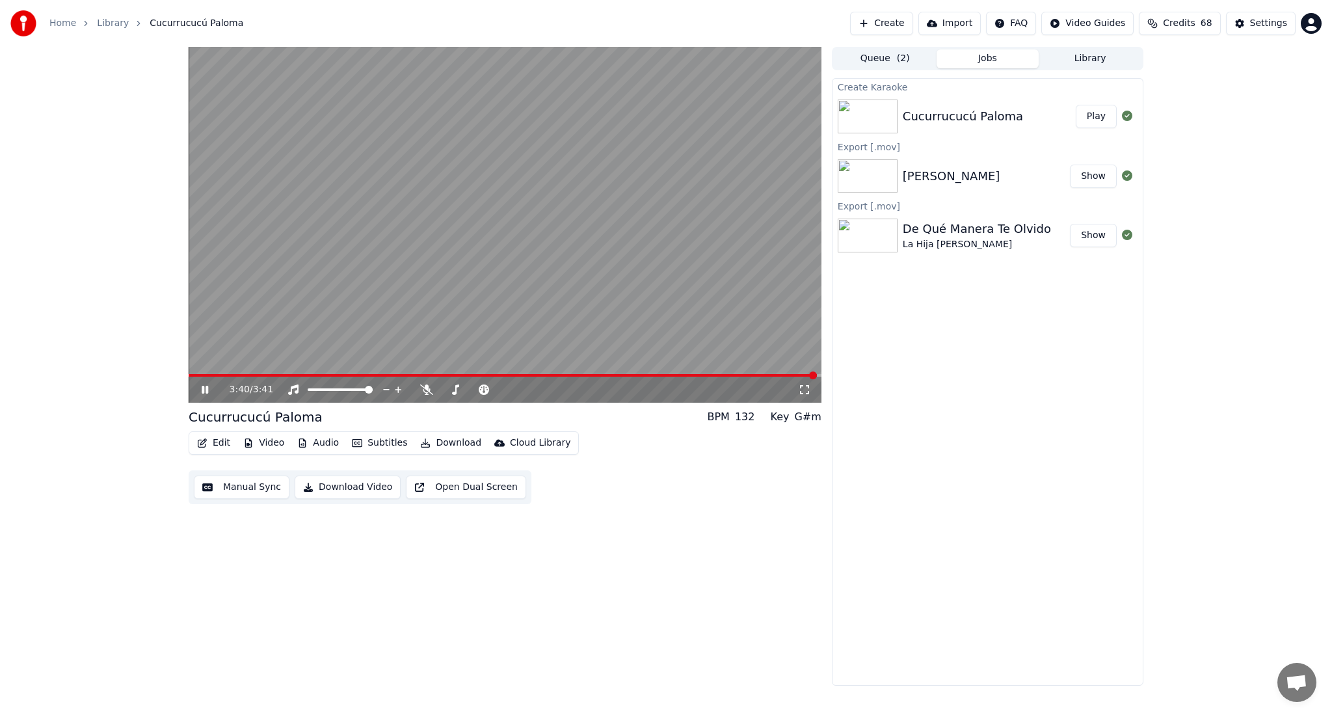
click at [371, 250] on video at bounding box center [505, 225] width 633 height 356
click at [455, 445] on button "Download" at bounding box center [451, 443] width 72 height 18
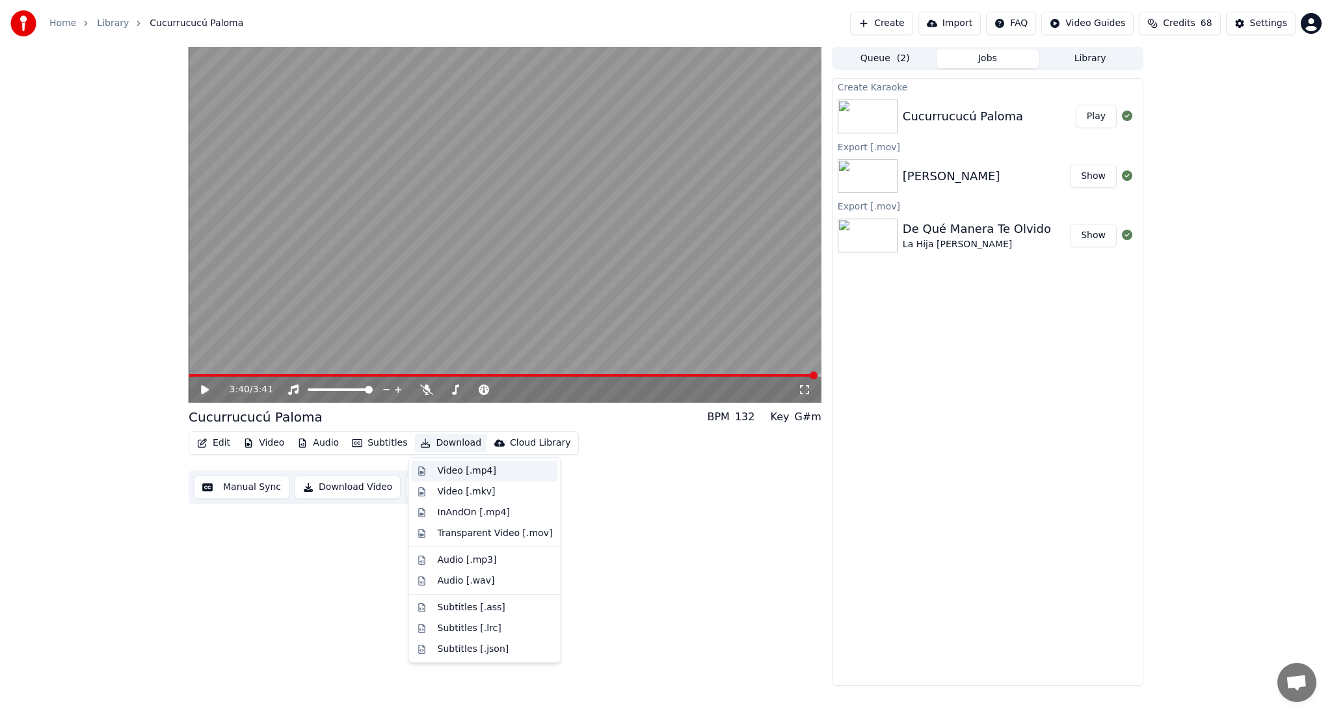
click at [458, 467] on div "Video [.mp4]" at bounding box center [467, 470] width 59 height 13
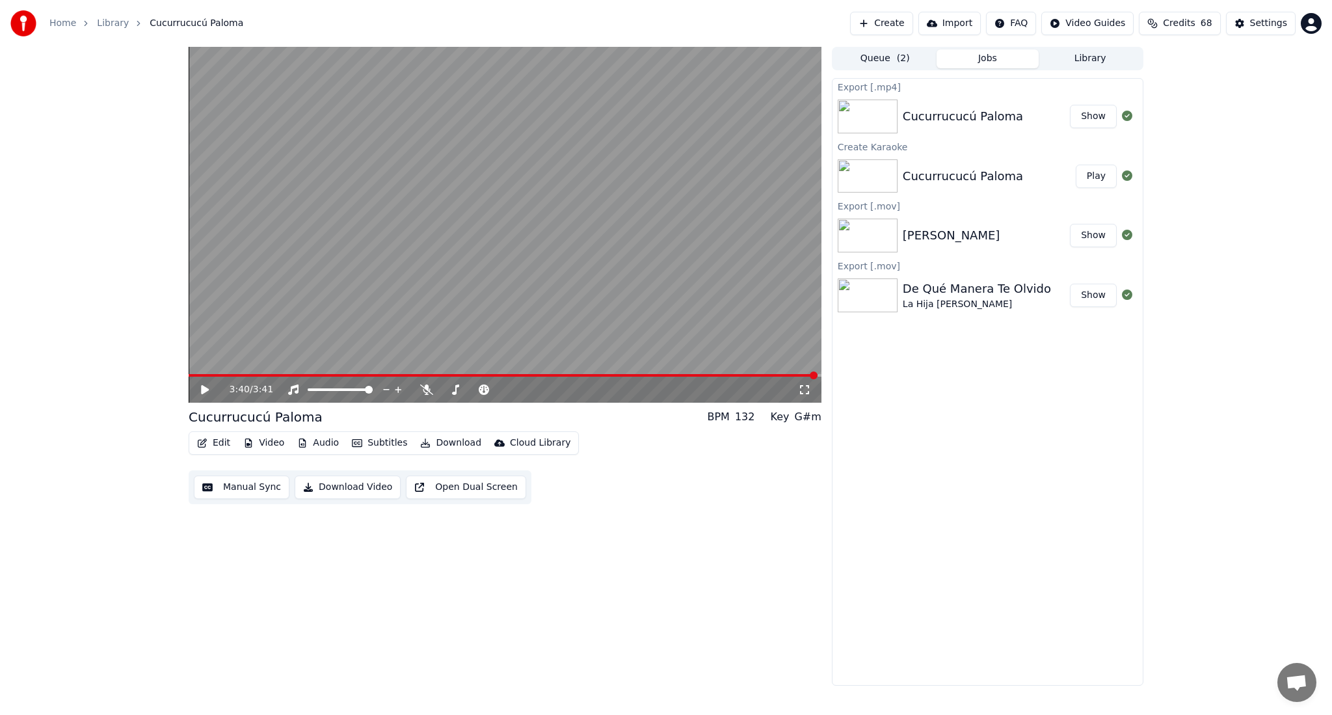
click at [1100, 116] on button "Show" at bounding box center [1093, 116] width 47 height 23
click at [903, 27] on button "Create" at bounding box center [881, 23] width 63 height 23
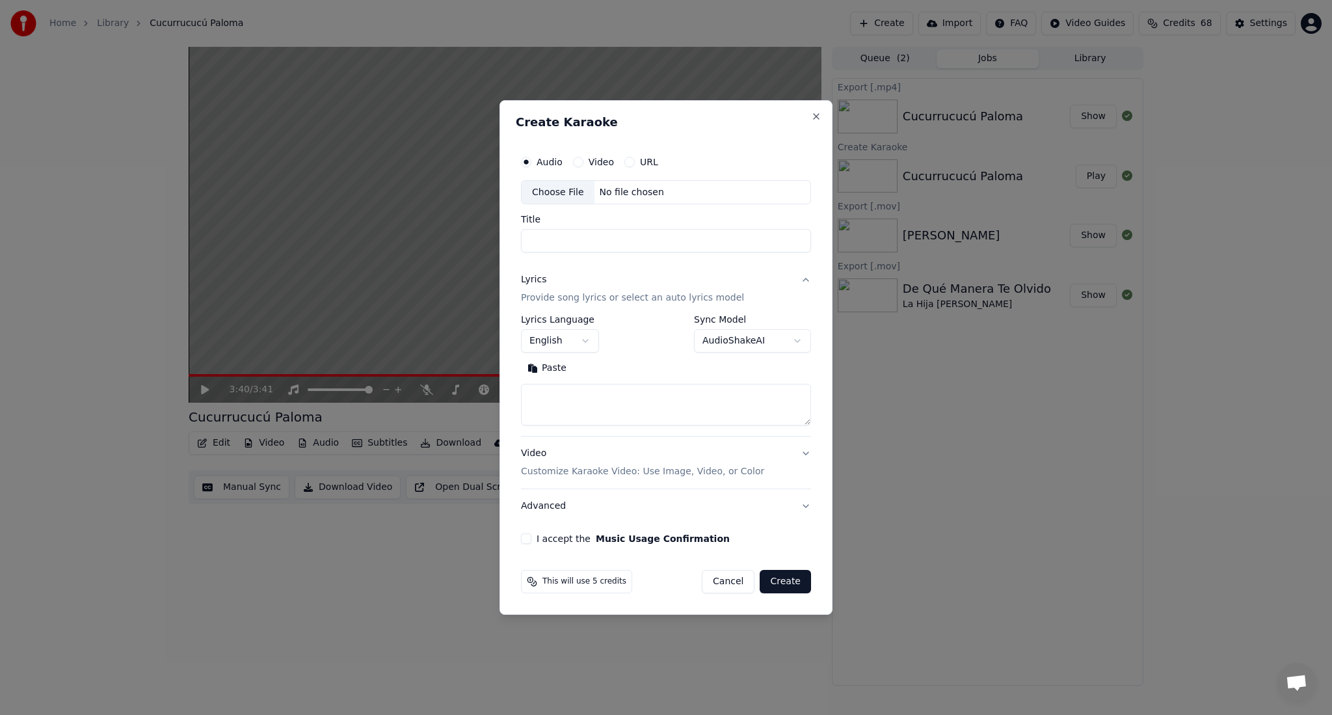
click at [594, 341] on body "**********" at bounding box center [666, 357] width 1332 height 715
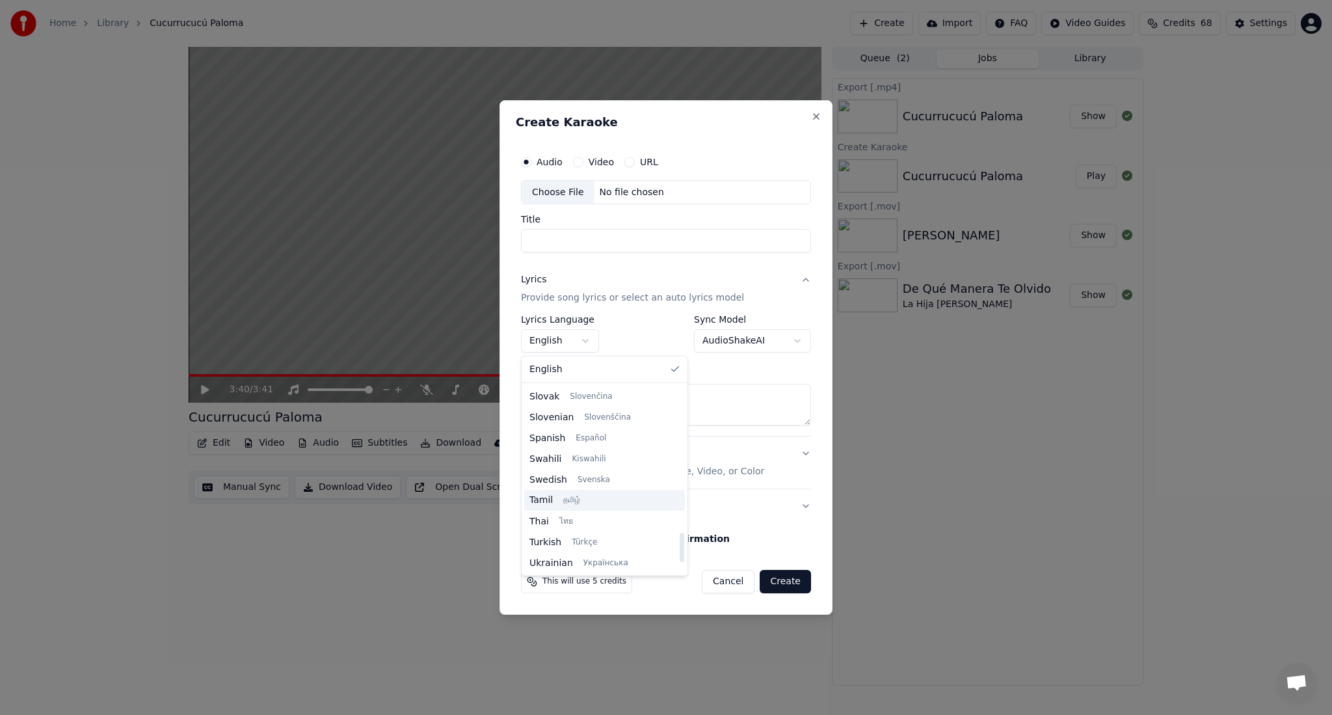
scroll to position [897, 0]
select select "**"
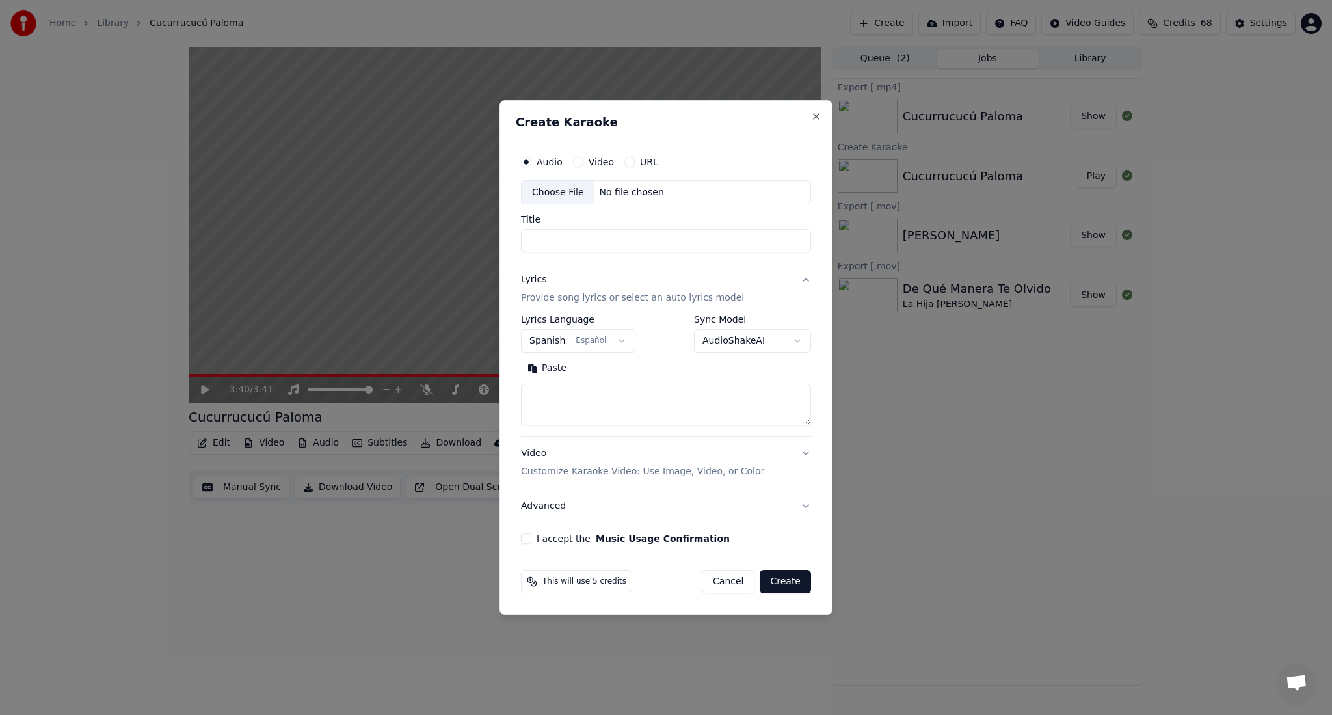
click at [626, 414] on textarea at bounding box center [666, 405] width 290 height 42
paste textarea "**********"
drag, startPoint x: 566, startPoint y: 413, endPoint x: 545, endPoint y: 415, distance: 20.9
click at [545, 415] on textarea at bounding box center [666, 405] width 290 height 42
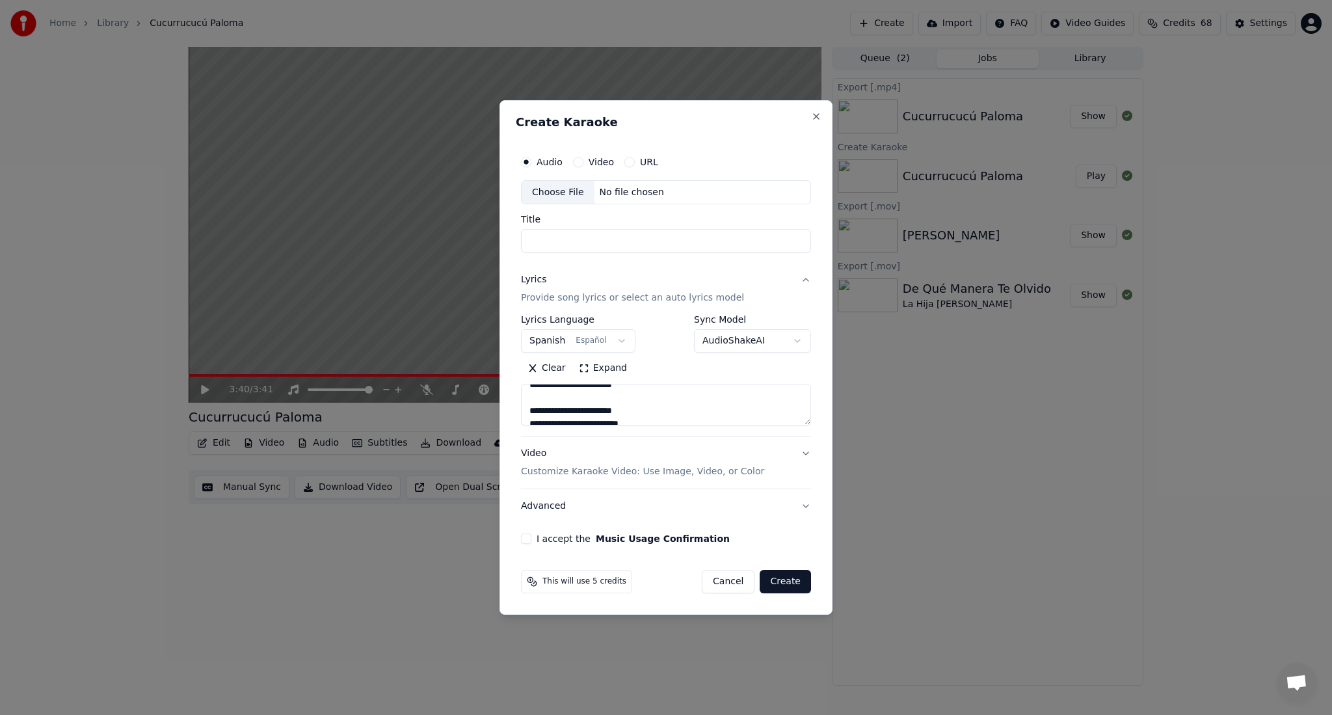
scroll to position [0, 0]
type textarea "**********"
click at [590, 227] on div "Title" at bounding box center [666, 234] width 290 height 38
click at [595, 242] on input "Title" at bounding box center [666, 241] width 290 height 23
click at [569, 190] on div "Choose File" at bounding box center [558, 192] width 73 height 23
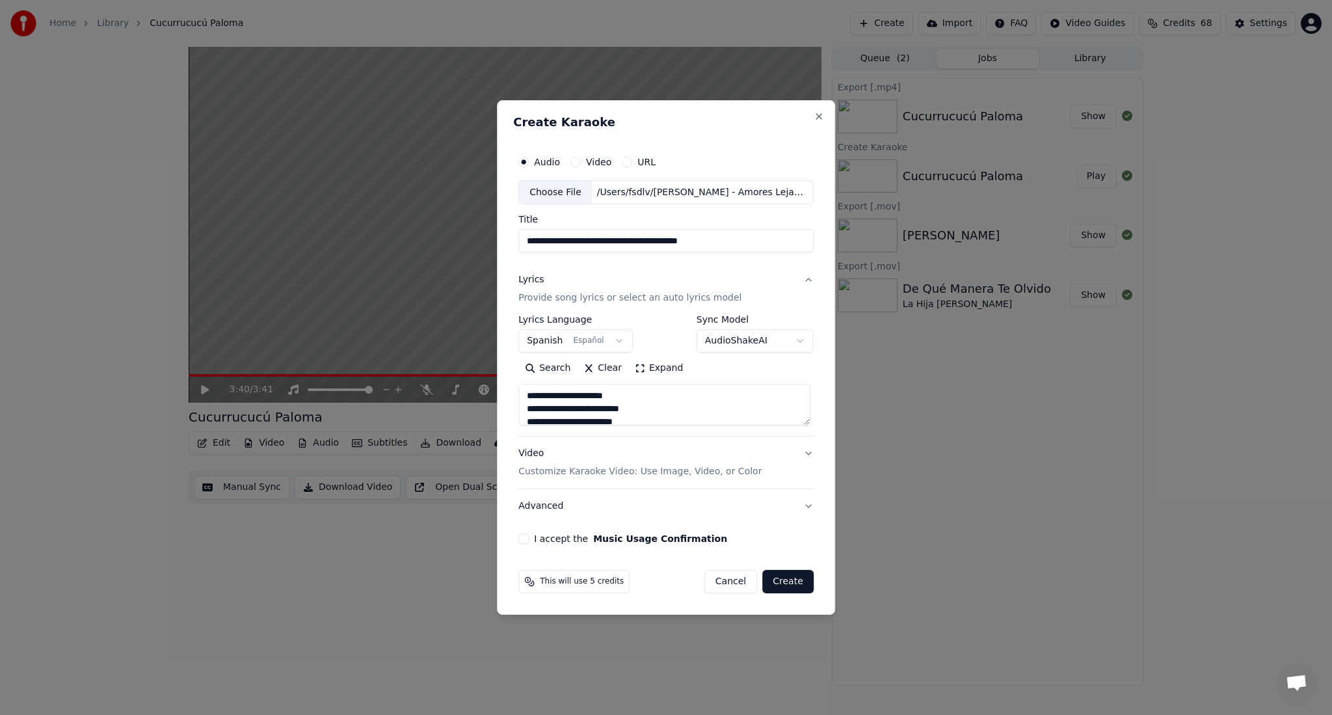
drag, startPoint x: 606, startPoint y: 242, endPoint x: 501, endPoint y: 244, distance: 105.4
click at [501, 244] on div "**********" at bounding box center [666, 357] width 338 height 515
drag, startPoint x: 703, startPoint y: 243, endPoint x: 594, endPoint y: 242, distance: 108.6
click at [594, 242] on input "**********" at bounding box center [665, 241] width 295 height 23
type input "**********"
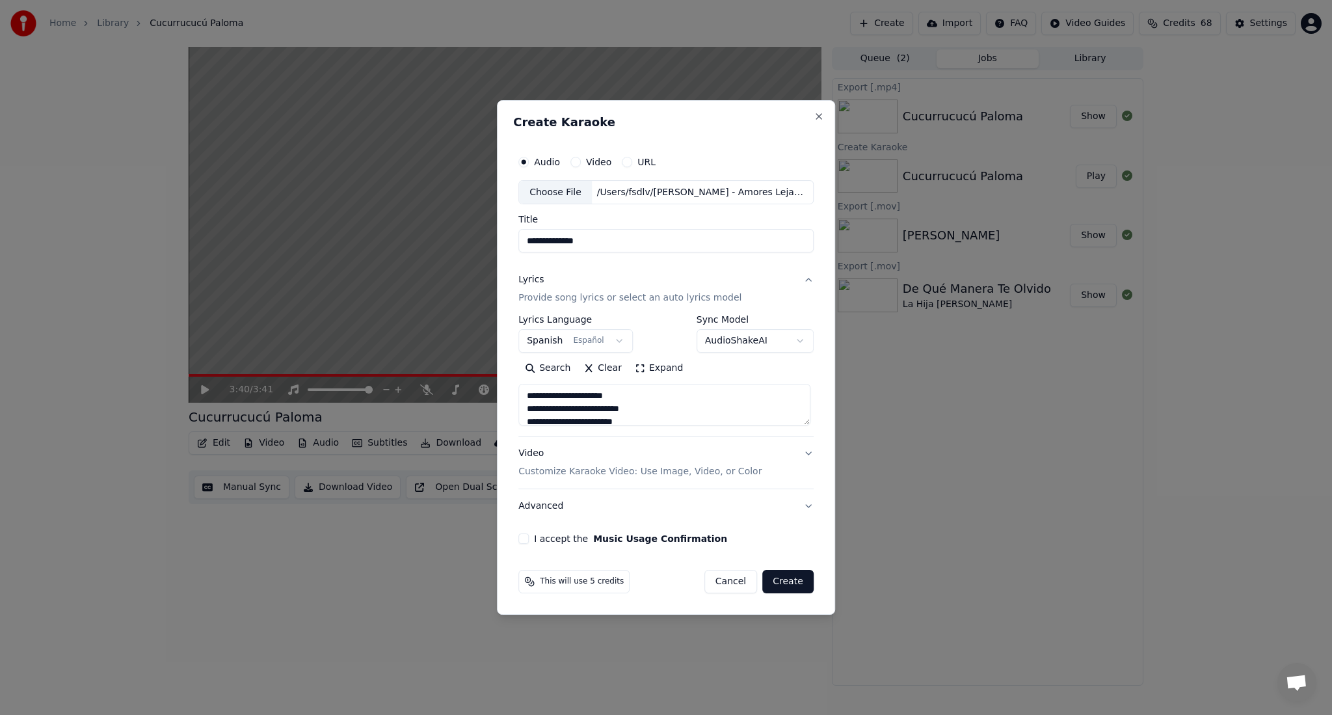
click at [637, 468] on p "Customize Karaoke Video: Use Image, Video, or Color" at bounding box center [639, 471] width 243 height 13
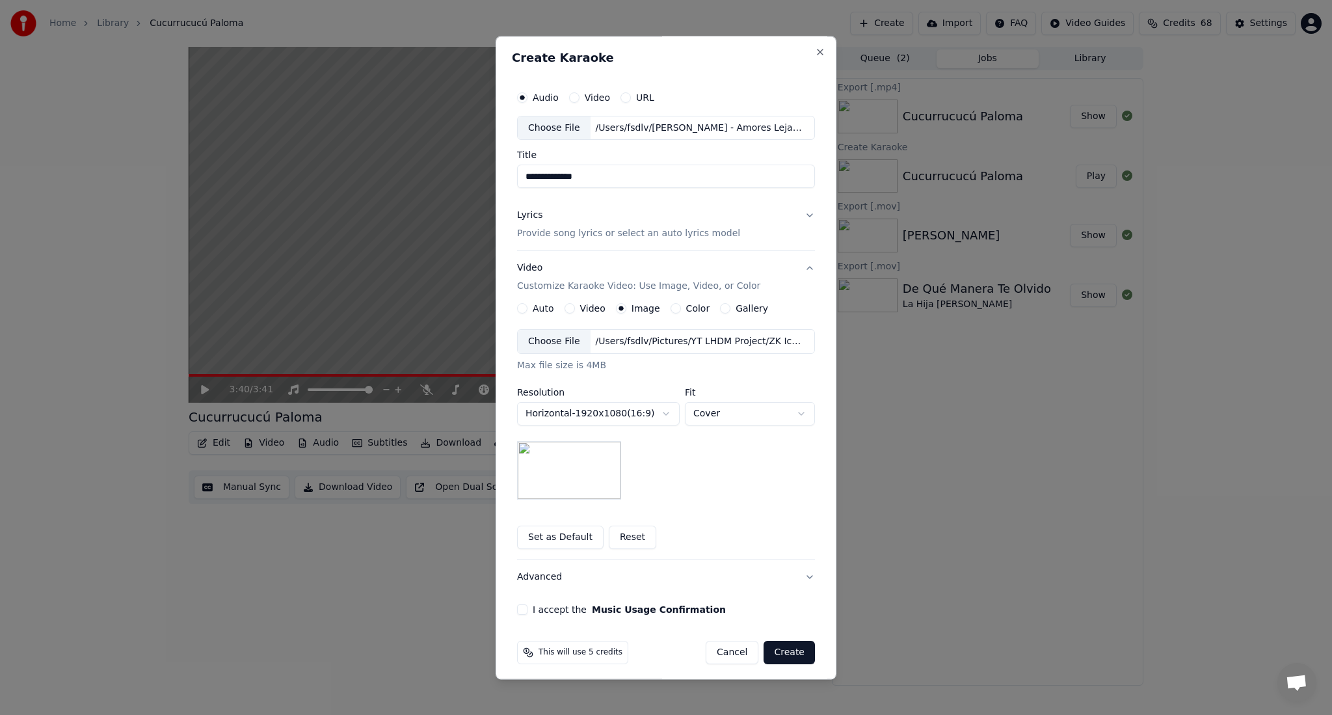
scroll to position [7, 0]
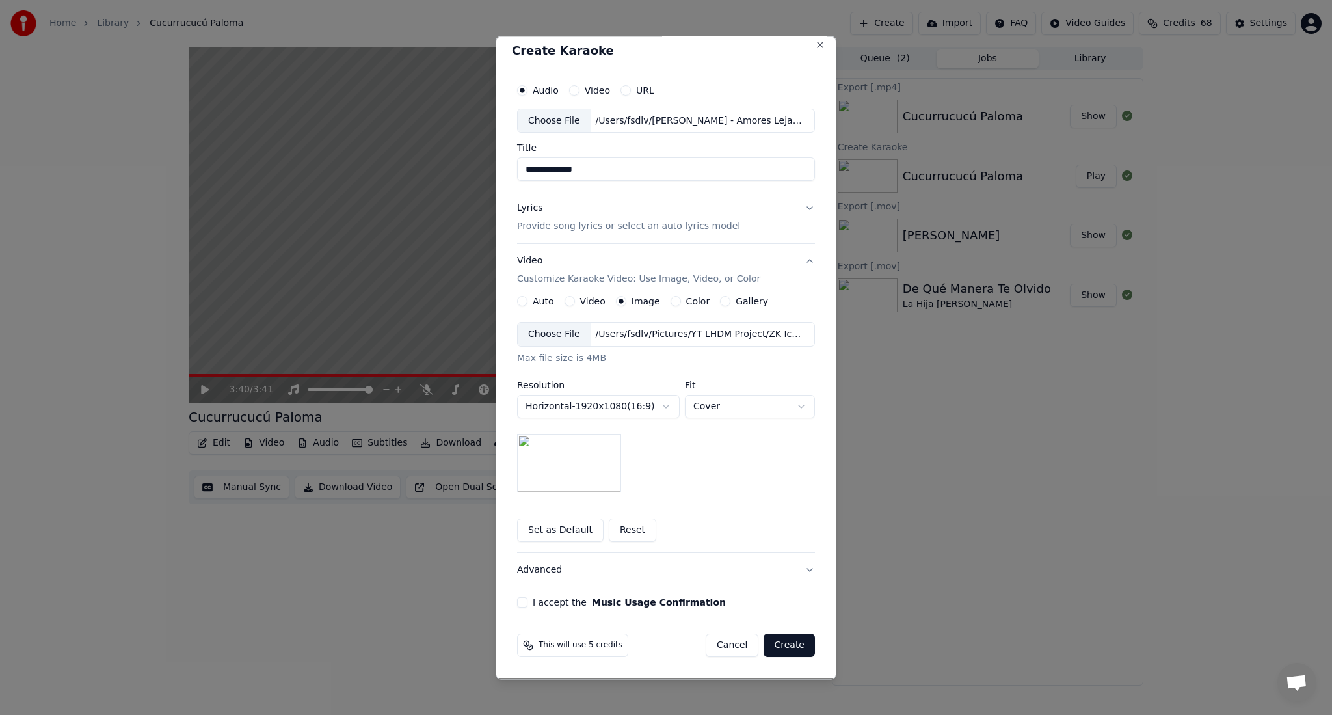
click at [518, 603] on button "I accept the Music Usage Confirmation" at bounding box center [522, 603] width 10 height 10
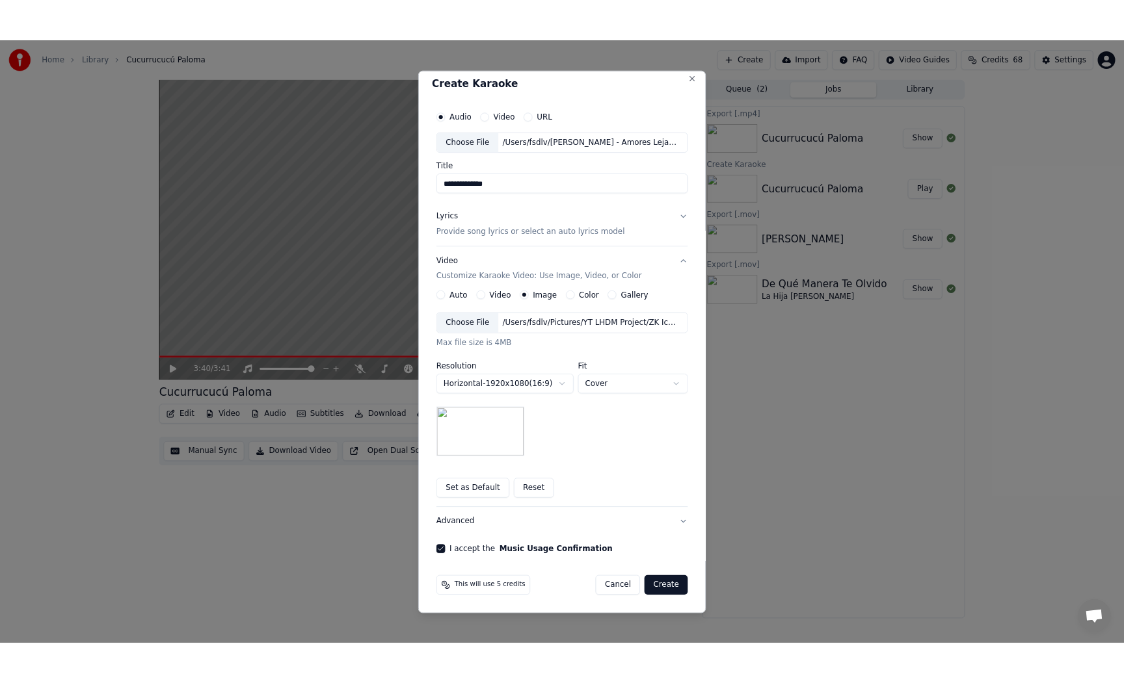
scroll to position [0, 0]
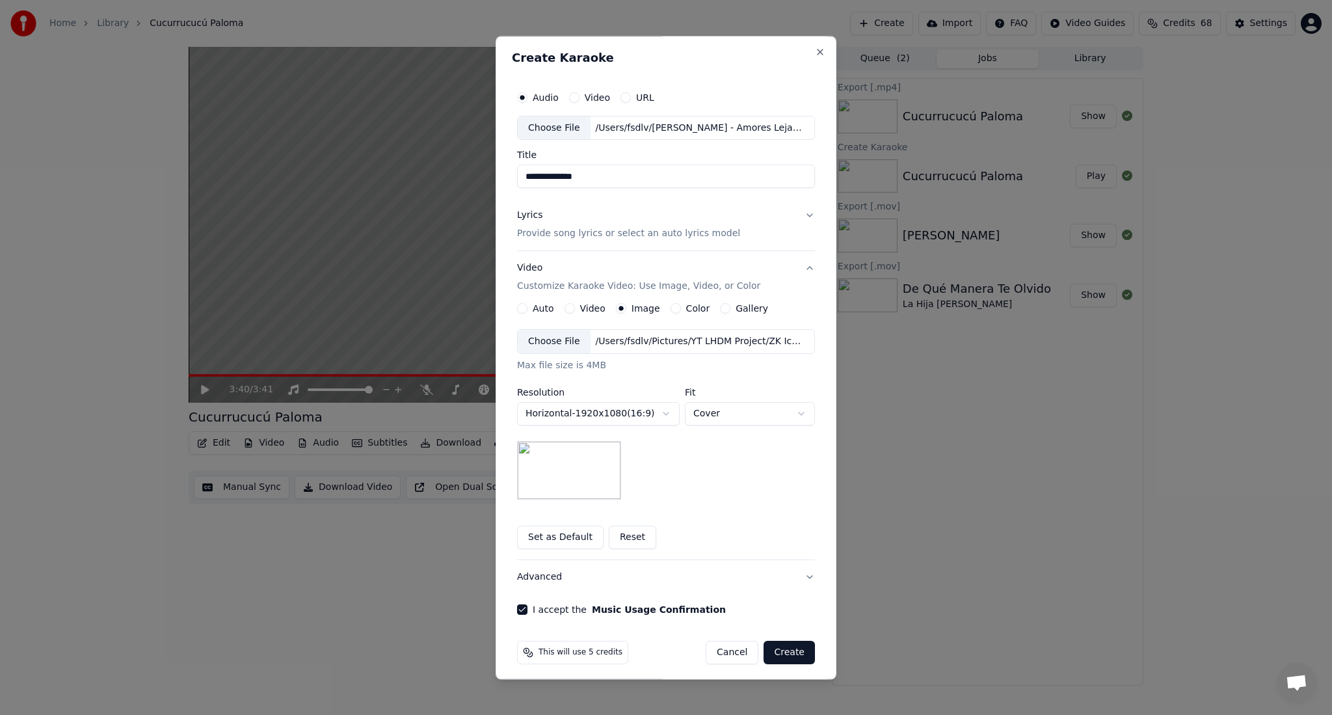
click at [784, 649] on button "Create" at bounding box center [788, 652] width 51 height 23
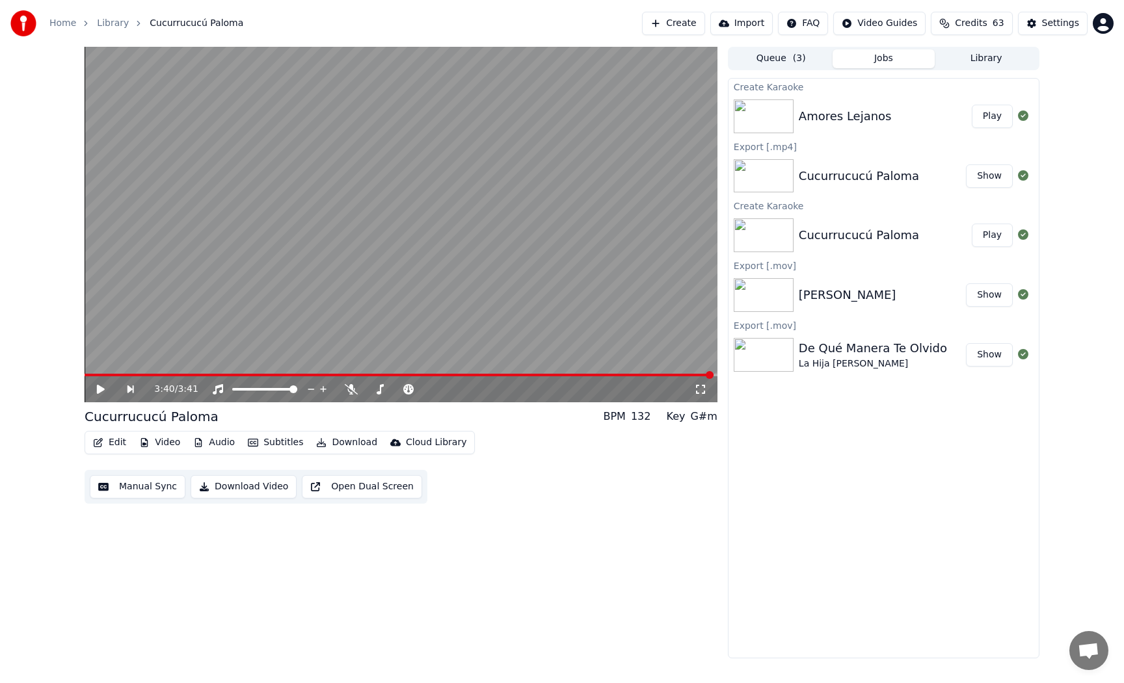
click at [999, 117] on button "Play" at bounding box center [992, 116] width 41 height 23
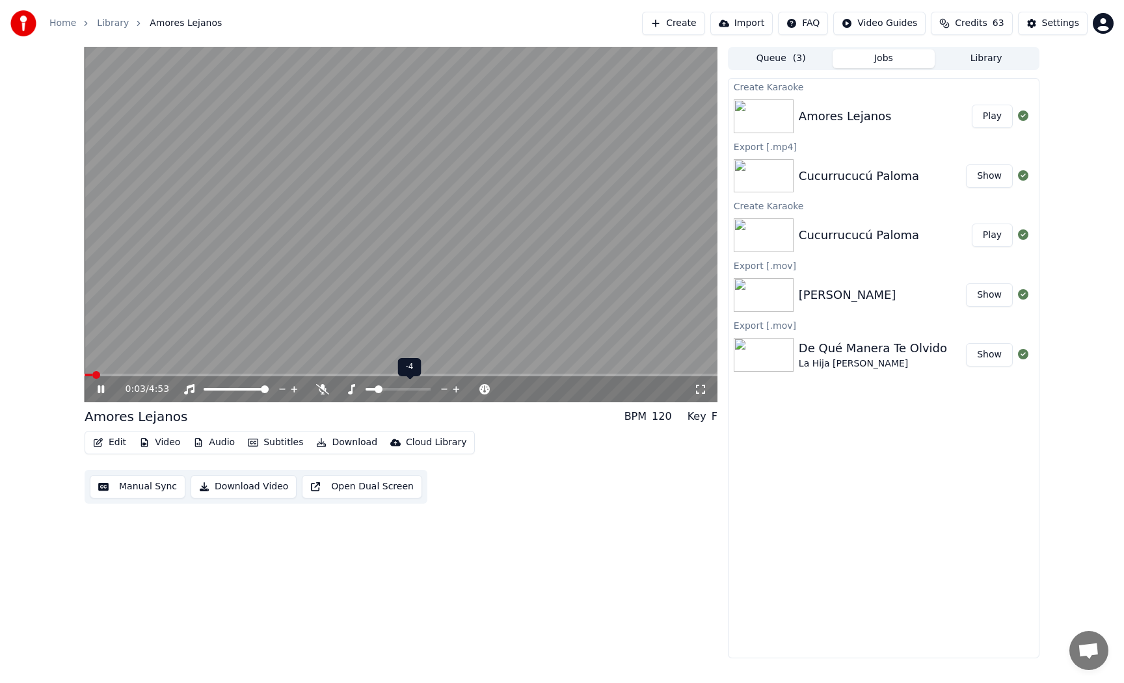
click at [453, 390] on icon at bounding box center [456, 389] width 12 height 13
click at [421, 377] on div "2:16 / 4:53" at bounding box center [401, 390] width 633 height 26
click at [422, 372] on video at bounding box center [401, 225] width 633 height 356
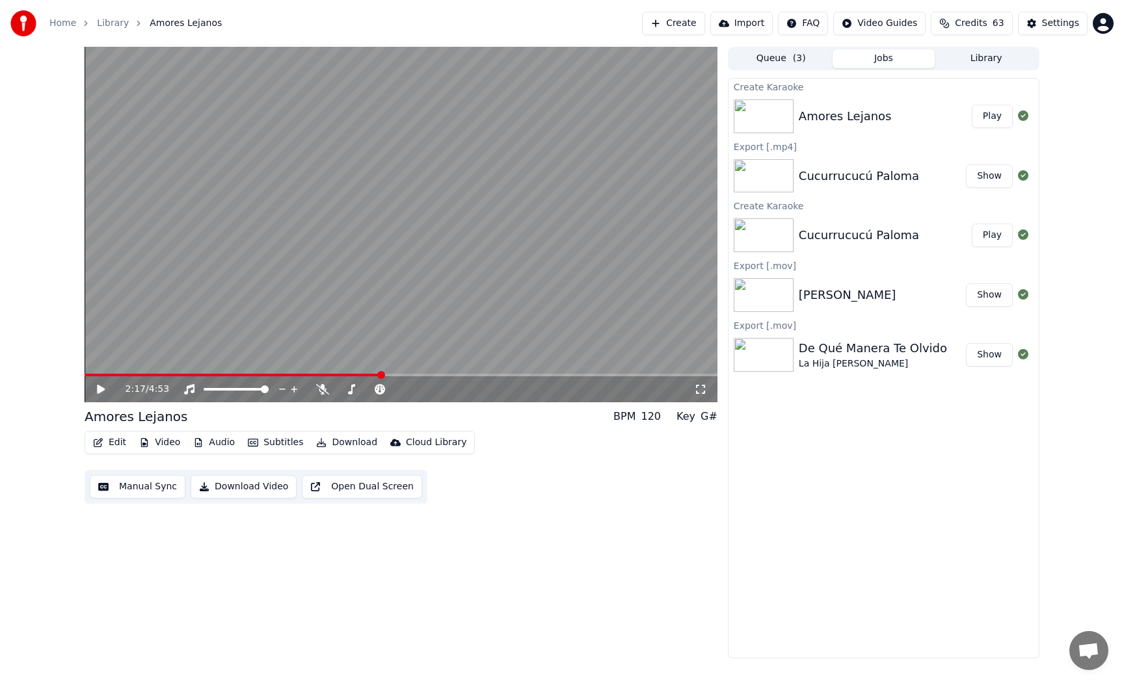
click at [425, 375] on span at bounding box center [401, 375] width 633 height 3
click at [425, 375] on span at bounding box center [425, 375] width 8 height 8
click at [425, 321] on video at bounding box center [401, 225] width 633 height 356
click at [447, 375] on span at bounding box center [401, 375] width 633 height 3
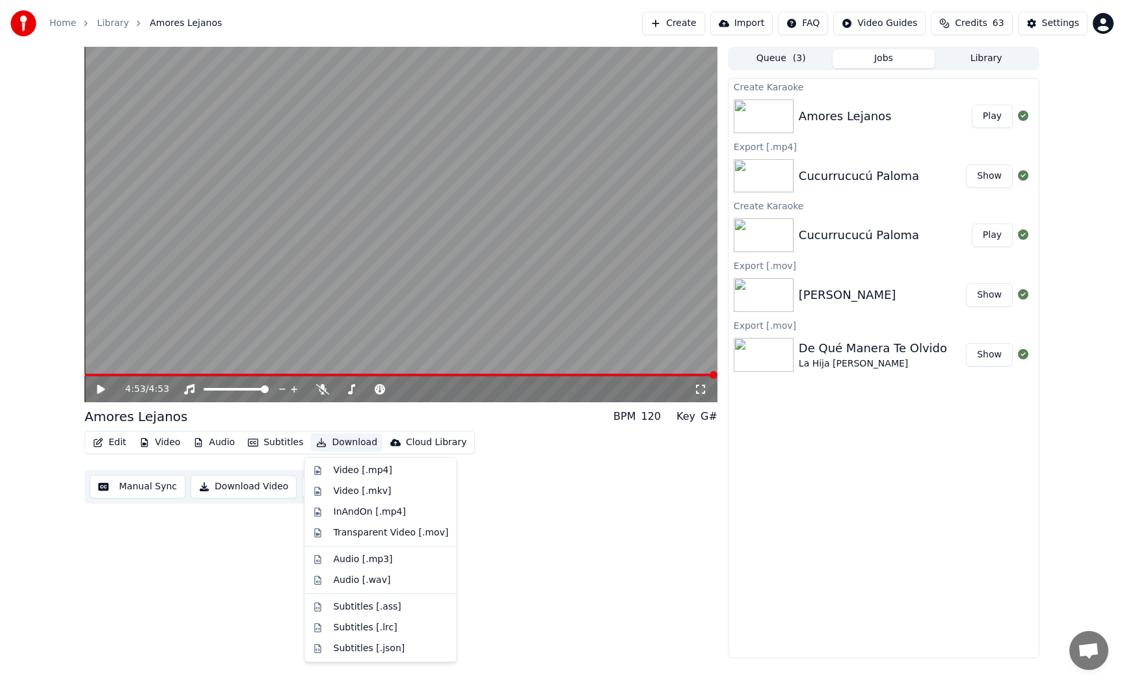
click at [336, 448] on button "Download" at bounding box center [347, 443] width 72 height 18
click at [348, 465] on div "Video [.mp4]" at bounding box center [363, 470] width 59 height 13
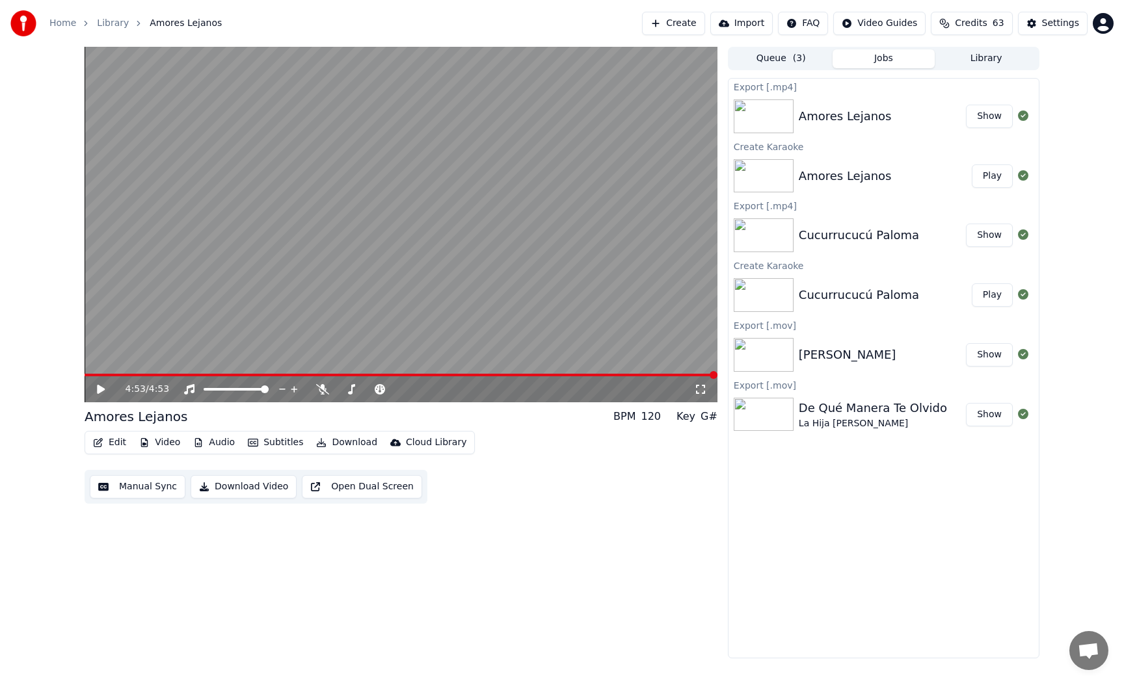
click at [685, 19] on button "Create" at bounding box center [673, 23] width 63 height 23
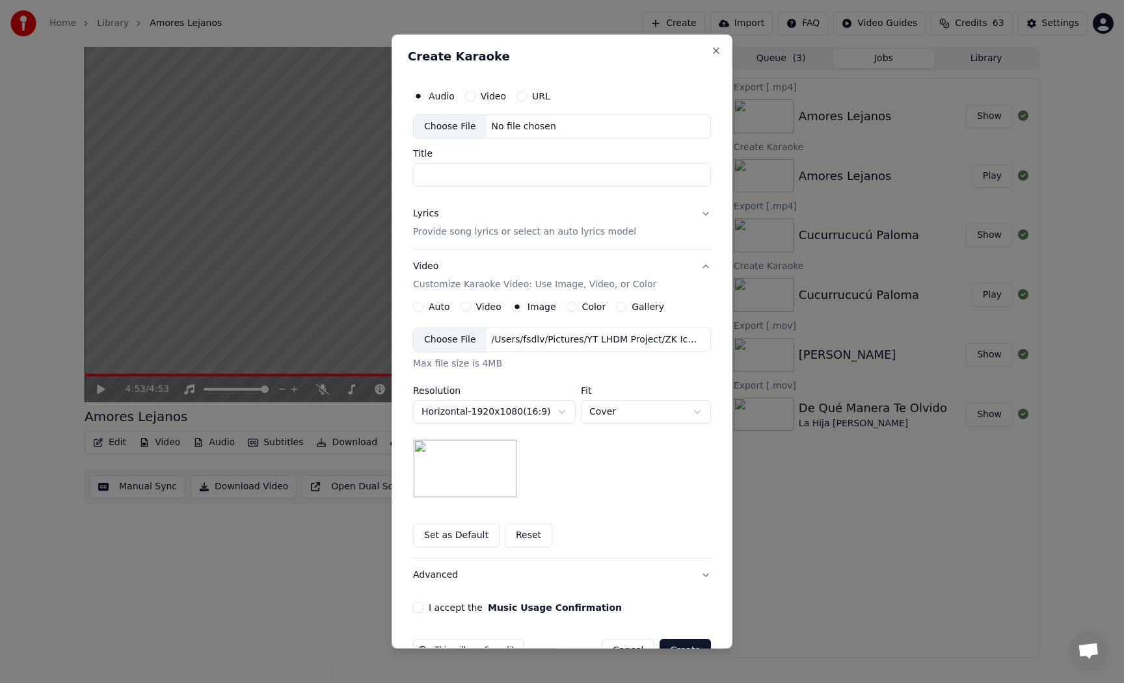
click at [458, 122] on div "Choose File" at bounding box center [450, 126] width 73 height 23
drag, startPoint x: 494, startPoint y: 177, endPoint x: 396, endPoint y: 179, distance: 97.6
click at [396, 179] on div "**********" at bounding box center [561, 341] width 341 height 615
drag, startPoint x: 610, startPoint y: 180, endPoint x: 493, endPoint y: 177, distance: 117.1
click at [493, 177] on input "**********" at bounding box center [562, 175] width 298 height 23
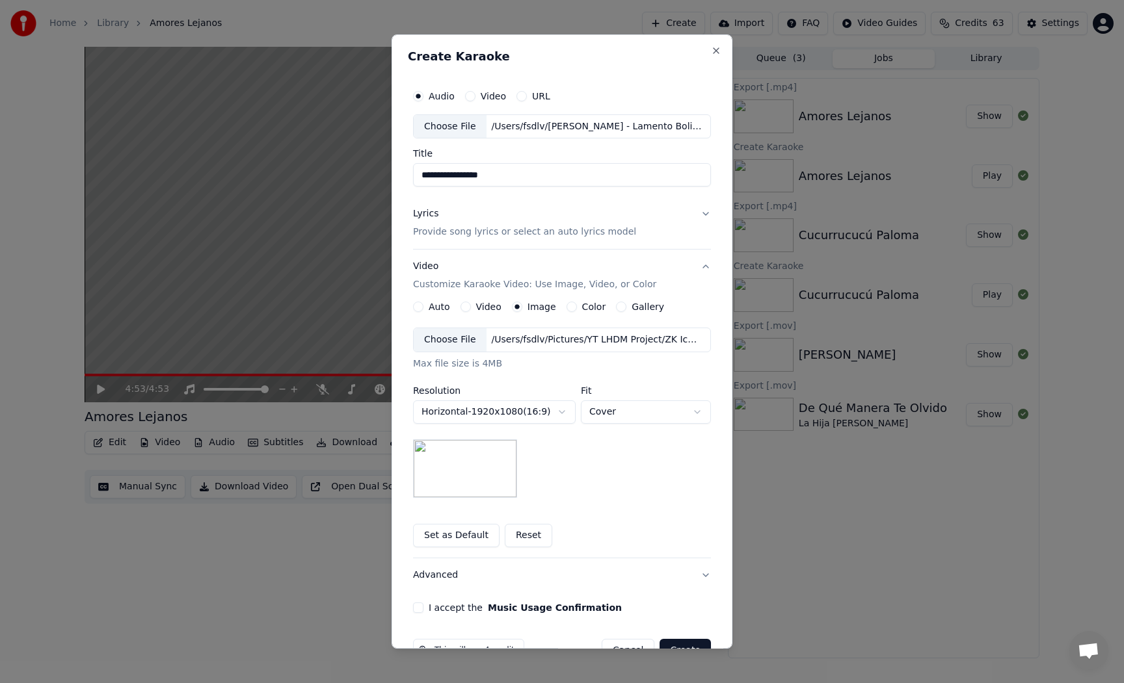
type input "**********"
click at [475, 232] on p "Provide song lyrics or select an auto lyrics model" at bounding box center [524, 232] width 223 height 13
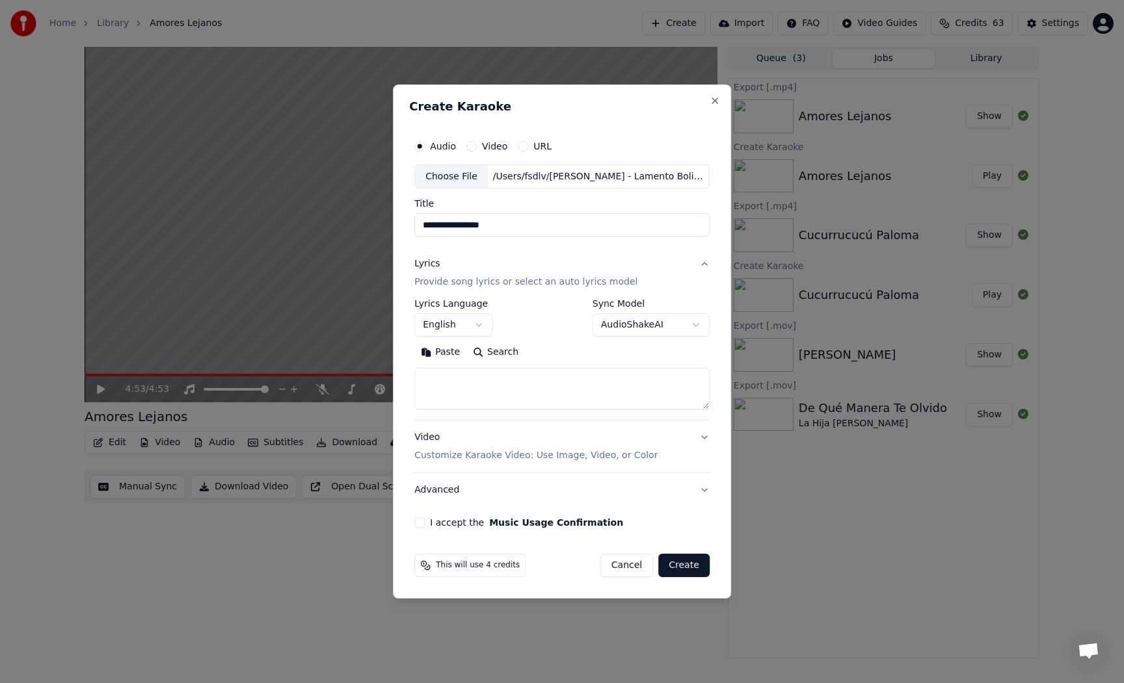
click at [466, 380] on textarea at bounding box center [561, 390] width 295 height 42
paste textarea "**********"
drag, startPoint x: 494, startPoint y: 388, endPoint x: 574, endPoint y: 386, distance: 80.7
click at [574, 386] on textarea "**********" at bounding box center [560, 390] width 292 height 42
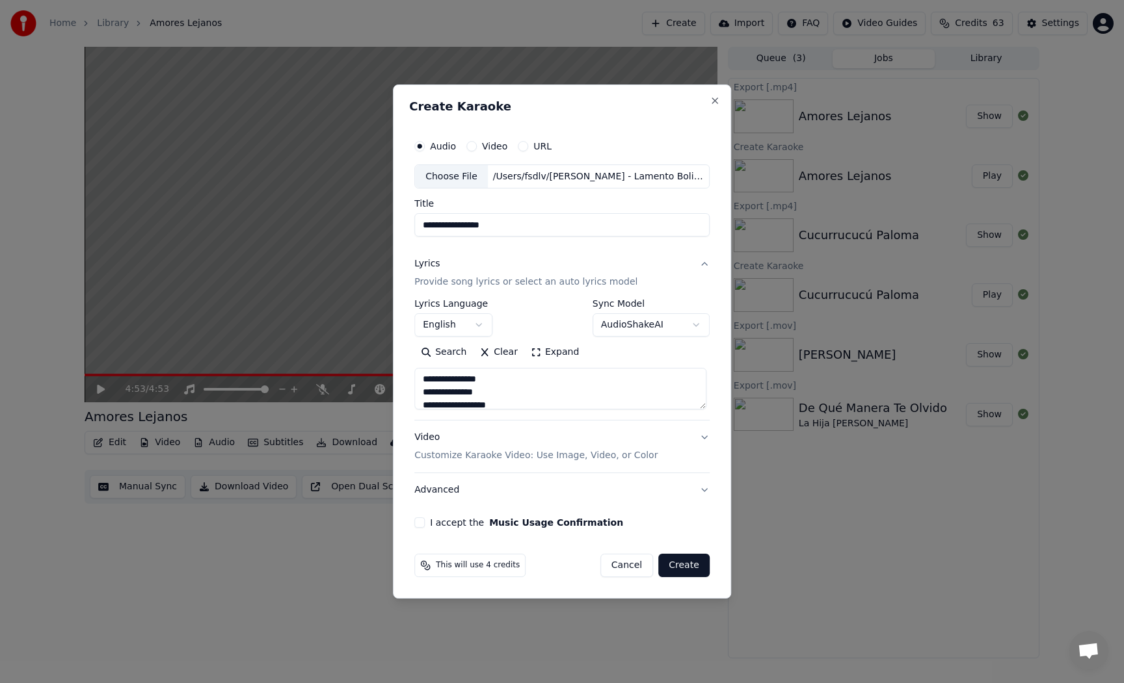
scroll to position [416, 0]
drag, startPoint x: 592, startPoint y: 395, endPoint x: 495, endPoint y: 394, distance: 97.5
click at [495, 394] on textarea "**********" at bounding box center [560, 390] width 292 height 42
drag, startPoint x: 566, startPoint y: 380, endPoint x: 492, endPoint y: 381, distance: 73.5
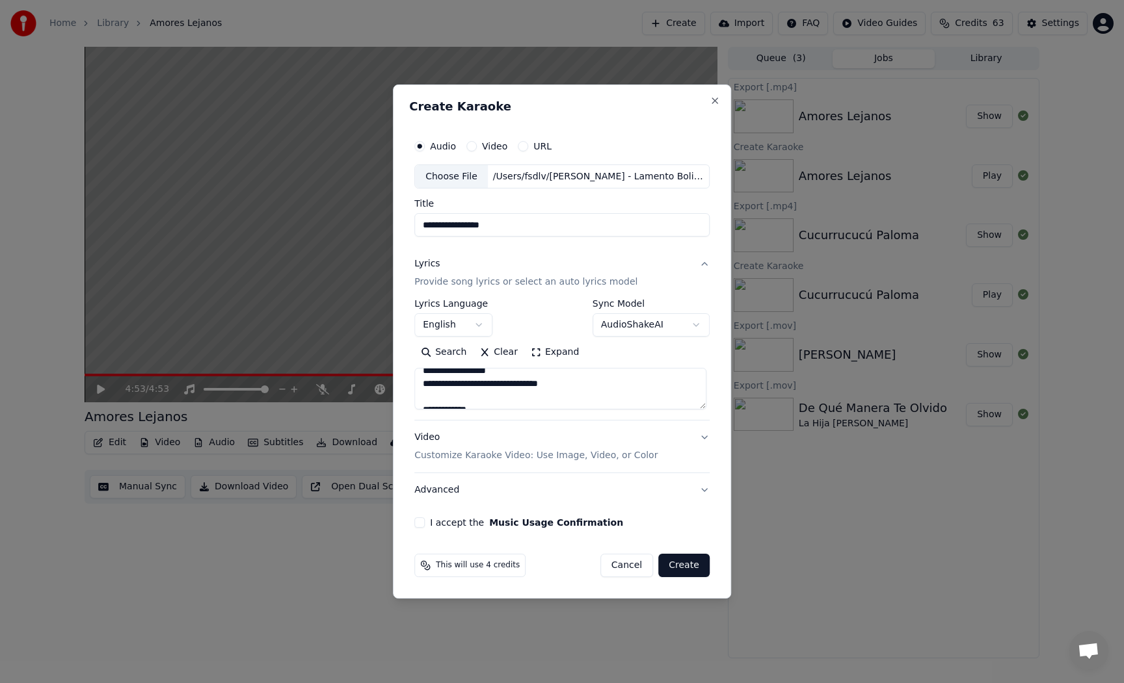
click at [492, 381] on textarea "**********" at bounding box center [560, 390] width 292 height 42
type textarea "**********"
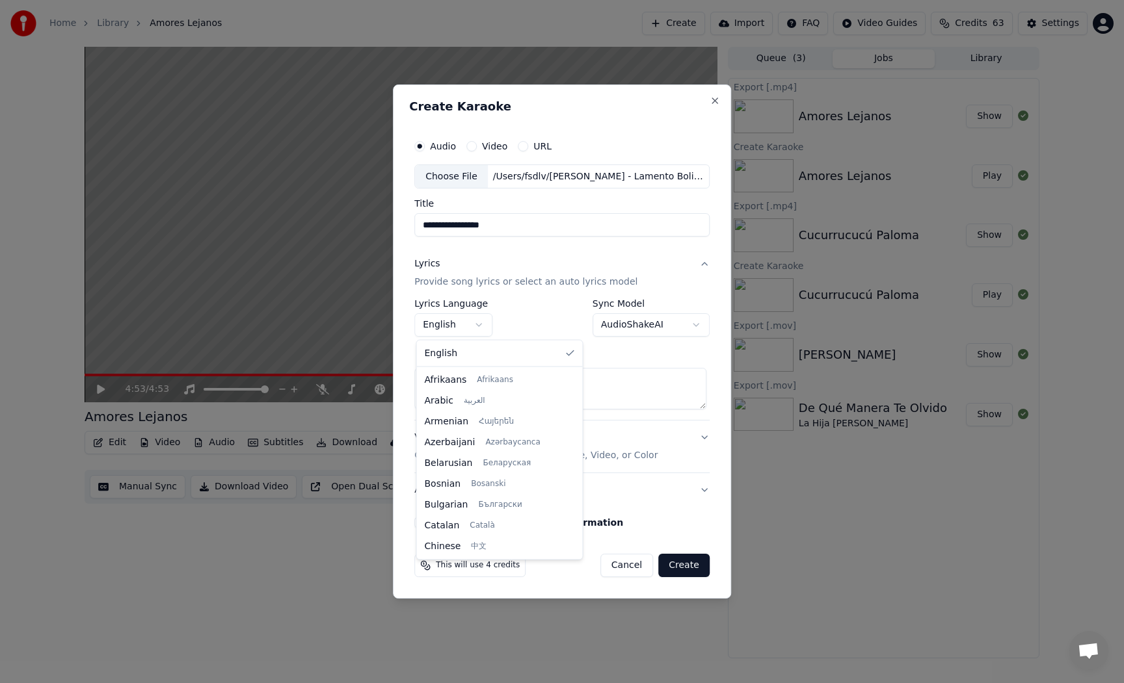
click at [466, 323] on body "**********" at bounding box center [562, 341] width 1124 height 683
select select "**"
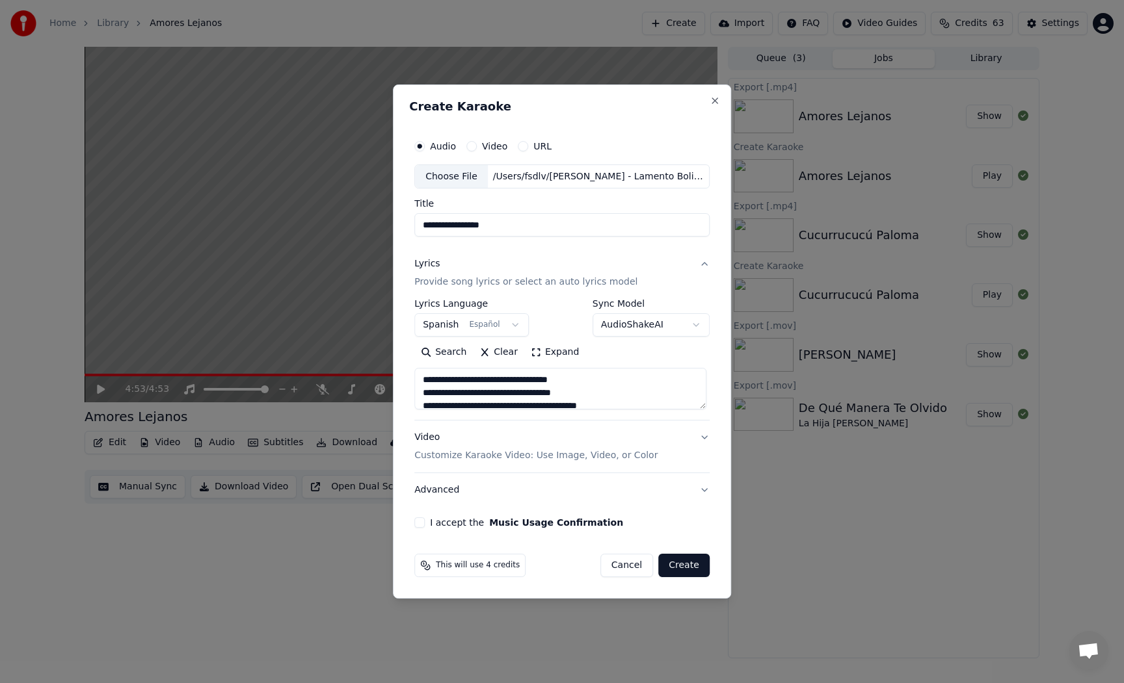
click at [489, 456] on p "Customize Karaoke Video: Use Image, Video, or Color" at bounding box center [535, 455] width 243 height 13
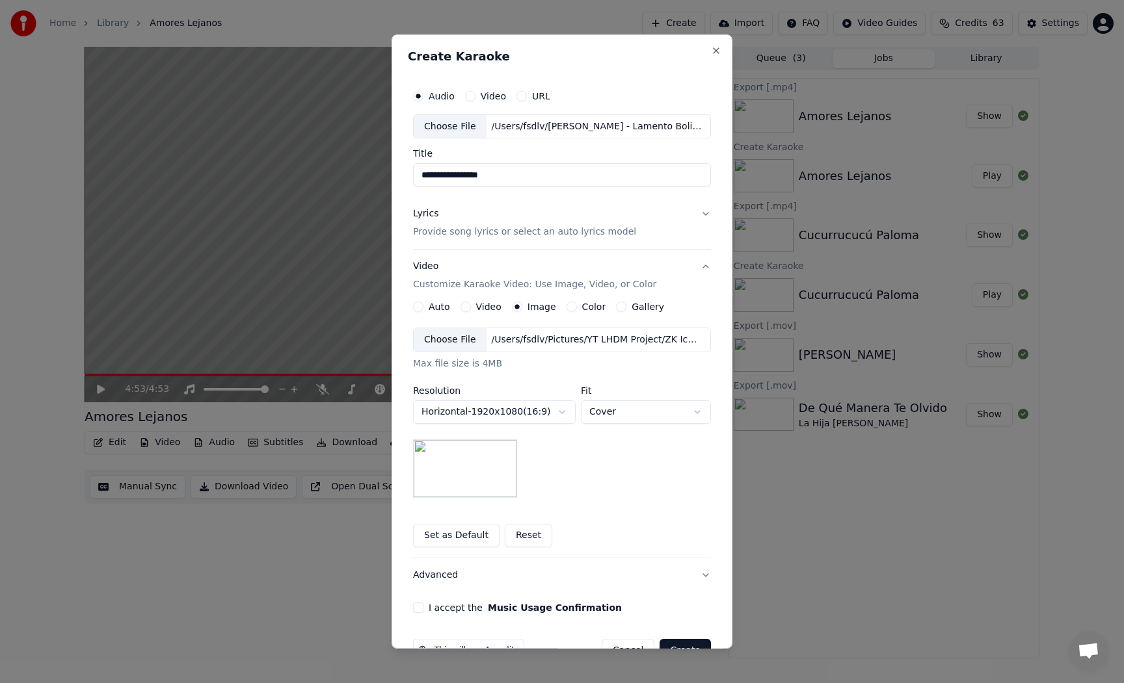
scroll to position [35, 0]
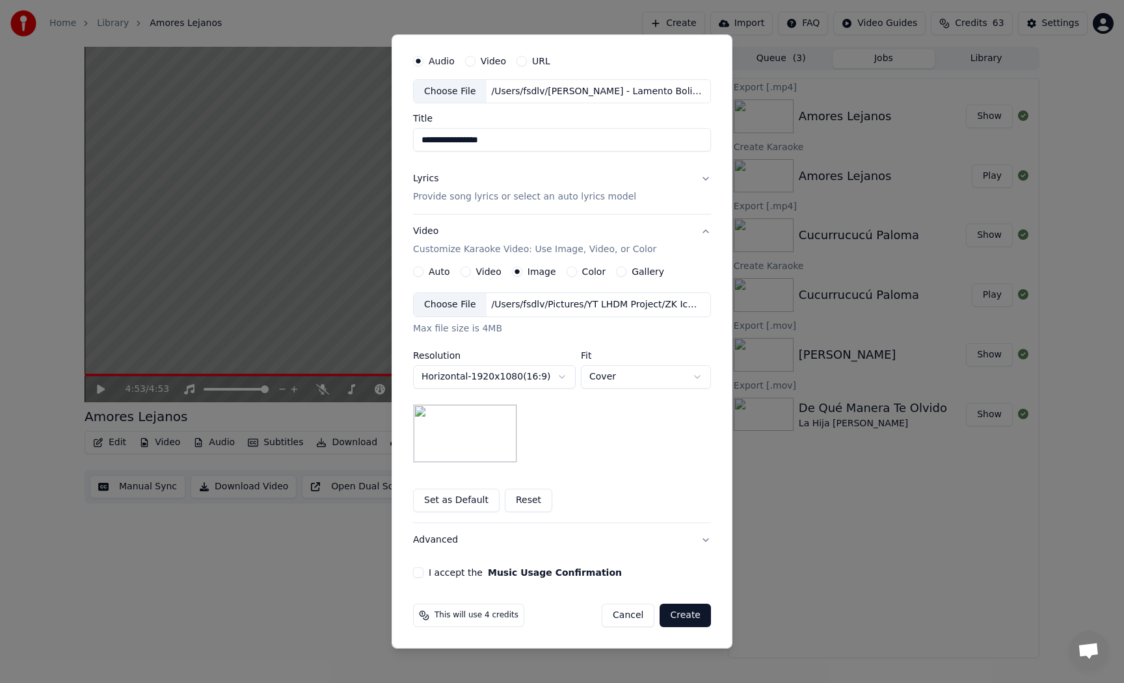
click at [417, 573] on button "I accept the Music Usage Confirmation" at bounding box center [418, 573] width 10 height 10
click at [676, 616] on button "Create" at bounding box center [684, 615] width 51 height 23
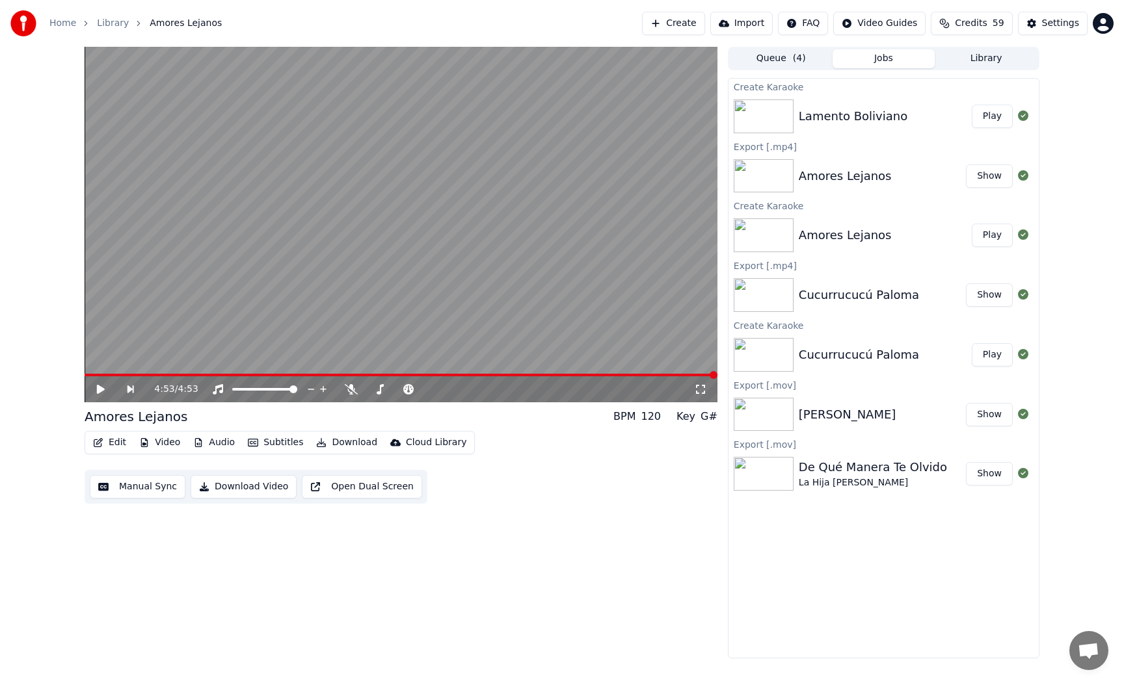
click at [996, 118] on button "Play" at bounding box center [992, 116] width 41 height 23
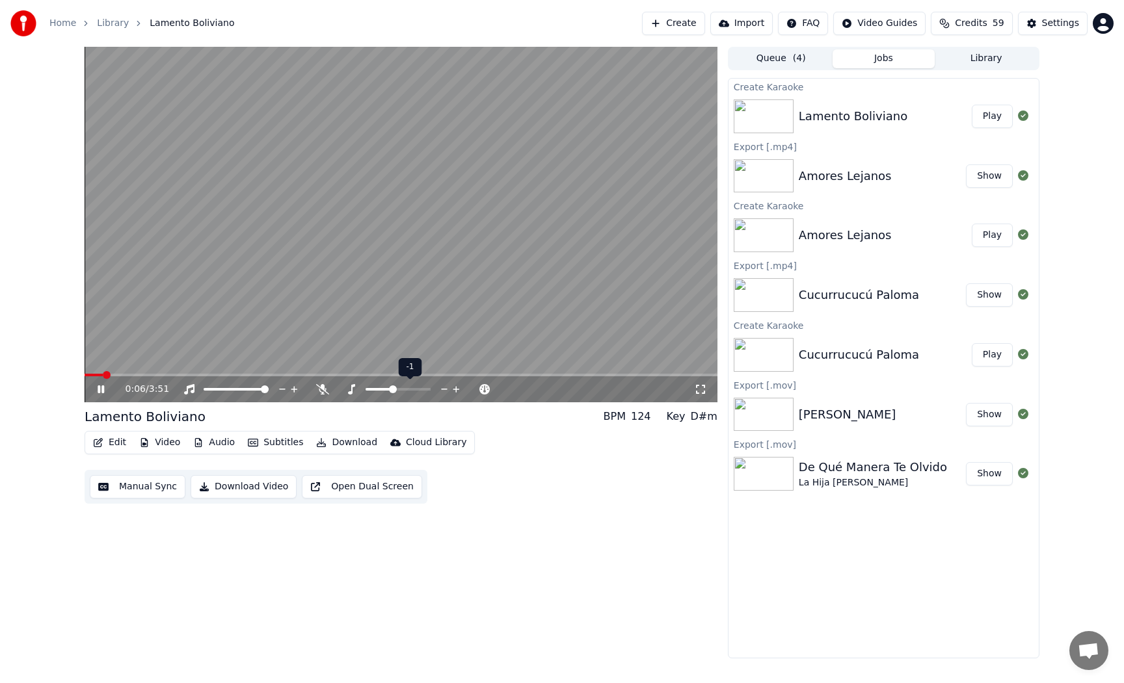
click at [445, 390] on icon at bounding box center [444, 389] width 7 height 1
click at [546, 487] on div "Edit Video Audio Subtitles Download Cloud Library Manual Sync Download Video Op…" at bounding box center [401, 467] width 633 height 73
click at [325, 390] on icon at bounding box center [322, 389] width 13 height 10
click at [325, 390] on icon at bounding box center [322, 389] width 7 height 10
click at [325, 390] on icon at bounding box center [322, 389] width 13 height 10
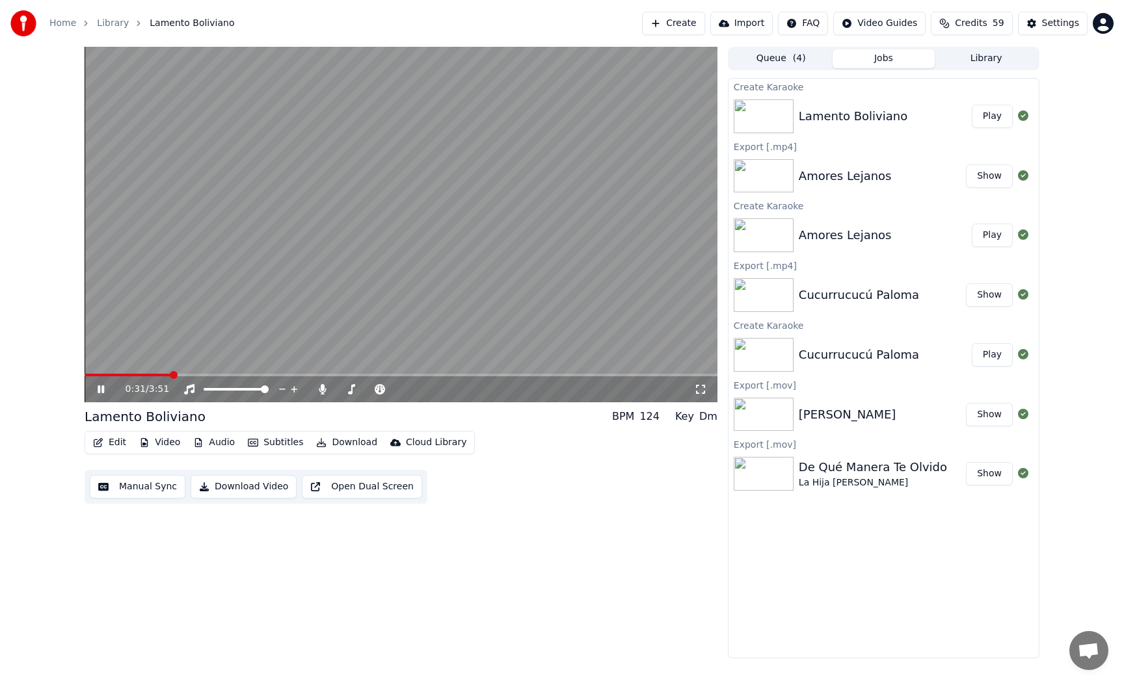
click at [142, 376] on span at bounding box center [128, 375] width 86 height 3
click at [118, 376] on span at bounding box center [115, 375] width 60 height 3
click at [124, 376] on span at bounding box center [223, 375] width 276 height 3
click at [34, 346] on div "0:15 / 3:51 Lamento Boliviano BPM 124 Key Dm Edit Video Audio Subtitles Downloa…" at bounding box center [562, 353] width 1124 height 612
click at [90, 375] on span at bounding box center [87, 375] width 5 height 3
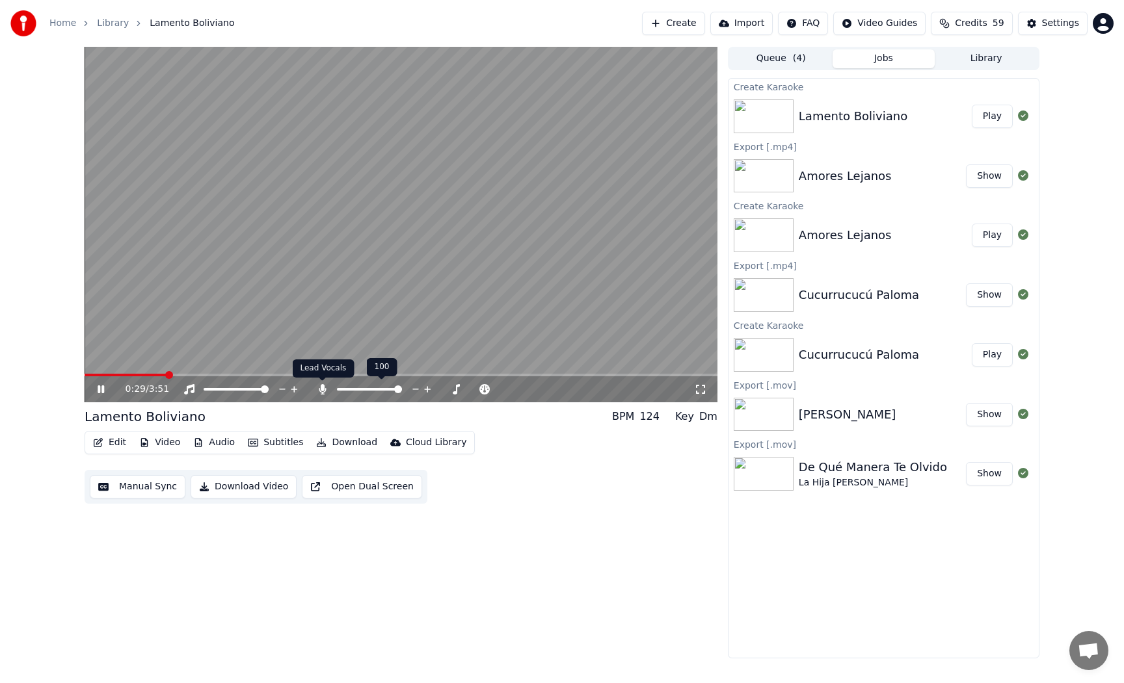
click at [324, 391] on icon at bounding box center [322, 389] width 7 height 10
click at [134, 375] on span at bounding box center [109, 375] width 49 height 3
click at [125, 374] on span at bounding box center [111, 375] width 53 height 3
click at [131, 375] on span at bounding box center [159, 375] width 148 height 3
click at [289, 376] on span at bounding box center [401, 375] width 633 height 3
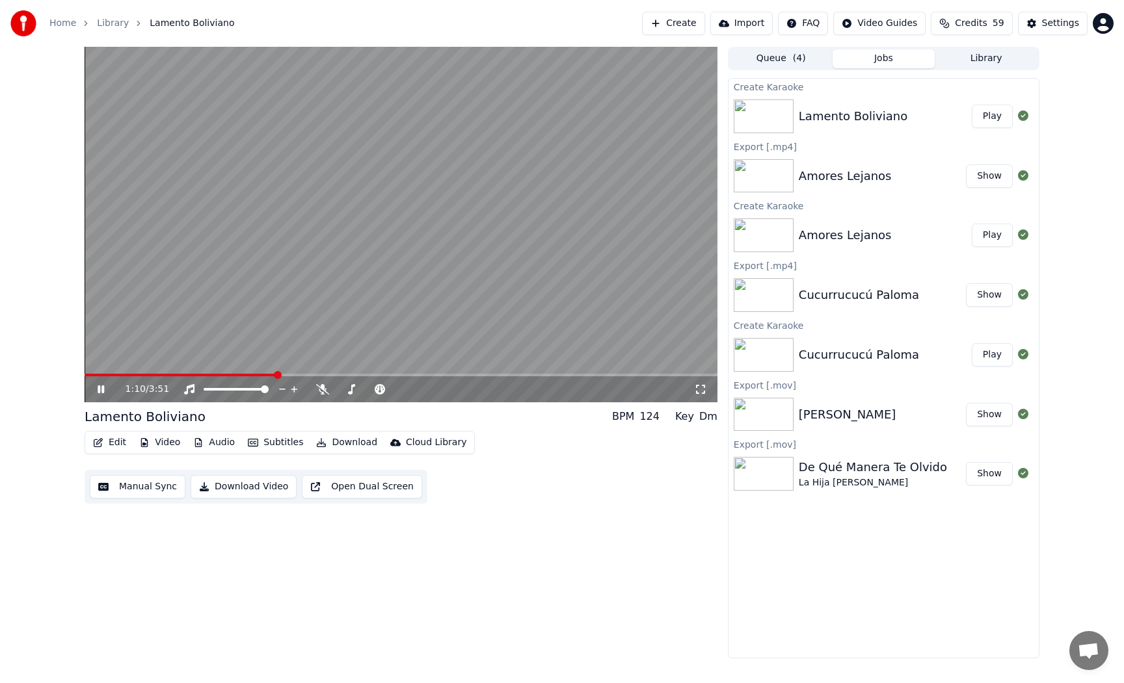
click at [275, 375] on span at bounding box center [180, 375] width 191 height 3
click at [256, 375] on span at bounding box center [182, 375] width 194 height 3
click at [148, 376] on span at bounding box center [116, 375] width 63 height 3
click at [123, 376] on span at bounding box center [104, 375] width 38 height 3
click at [131, 375] on span at bounding box center [143, 375] width 117 height 3
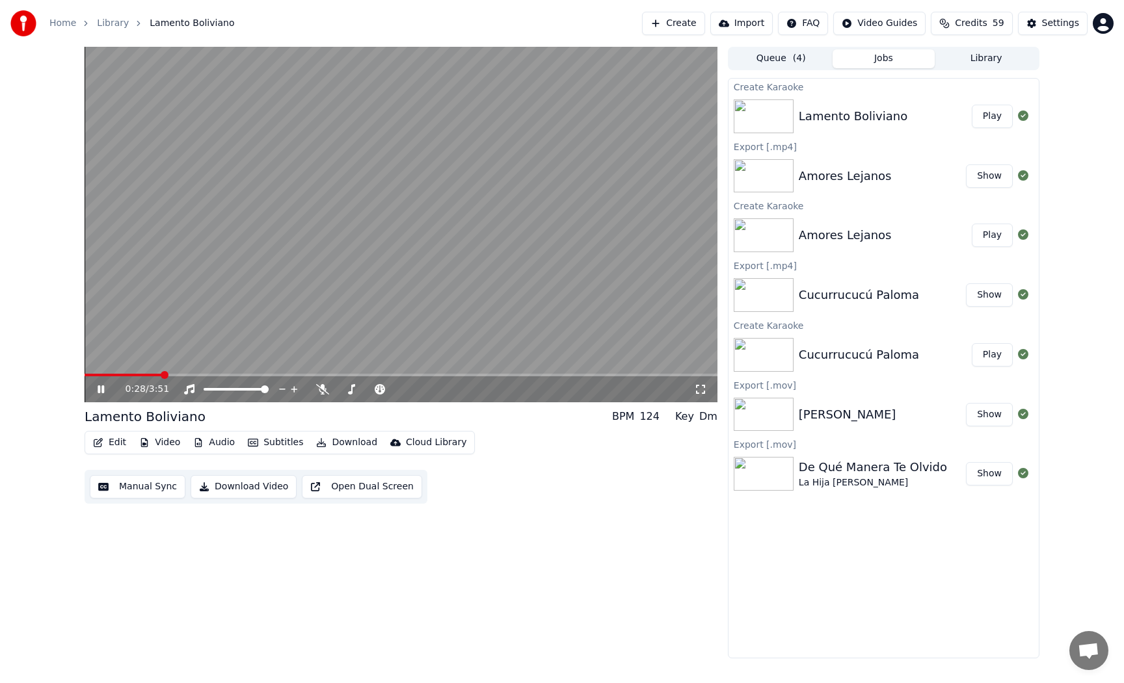
click at [124, 376] on span at bounding box center [123, 375] width 77 height 3
click at [126, 376] on span at bounding box center [126, 375] width 82 height 3
click at [177, 374] on span at bounding box center [142, 375] width 115 height 3
click at [326, 392] on icon at bounding box center [322, 389] width 13 height 10
click at [133, 374] on span at bounding box center [109, 375] width 49 height 3
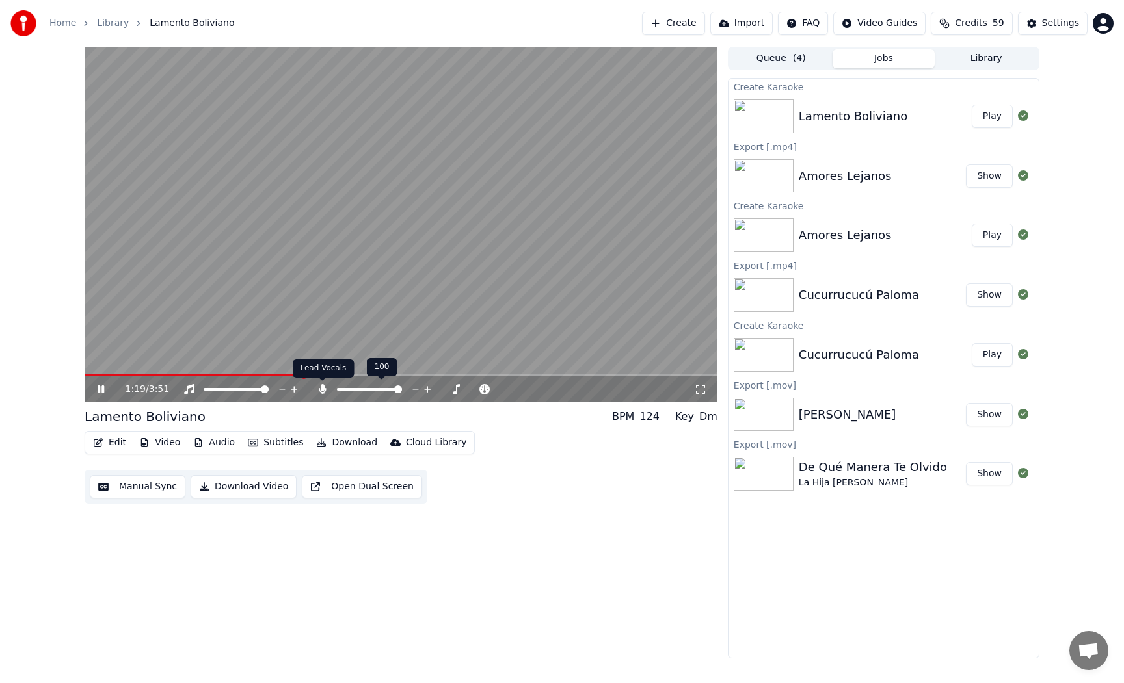
click at [323, 388] on icon at bounding box center [322, 389] width 7 height 10
click at [548, 267] on video at bounding box center [401, 225] width 633 height 356
click at [344, 442] on button "Download" at bounding box center [347, 443] width 72 height 18
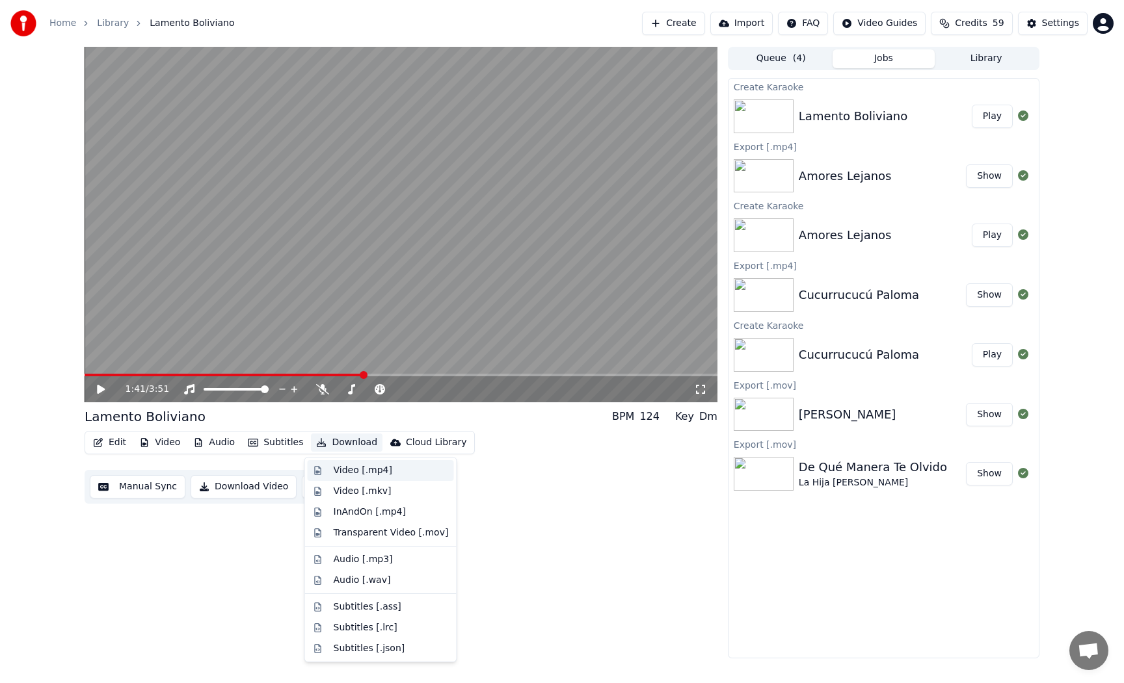
click at [364, 471] on div "Video [.mp4]" at bounding box center [363, 470] width 59 height 13
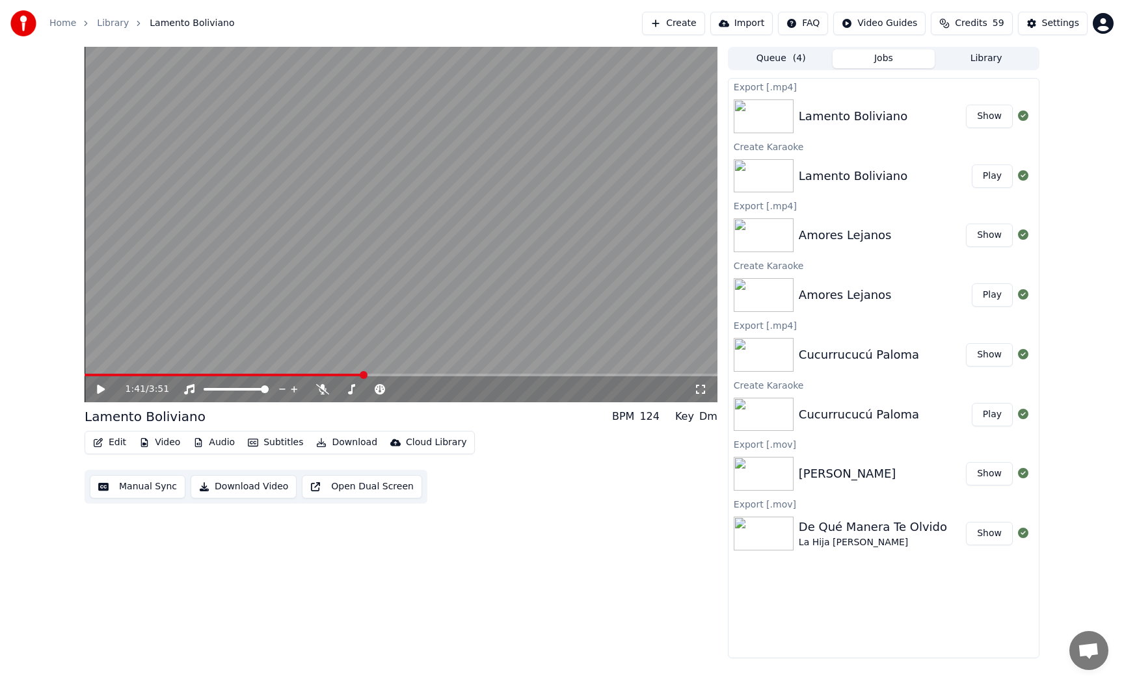
click at [979, 126] on button "Show" at bounding box center [989, 116] width 47 height 23
